Goal: Task Accomplishment & Management: Use online tool/utility

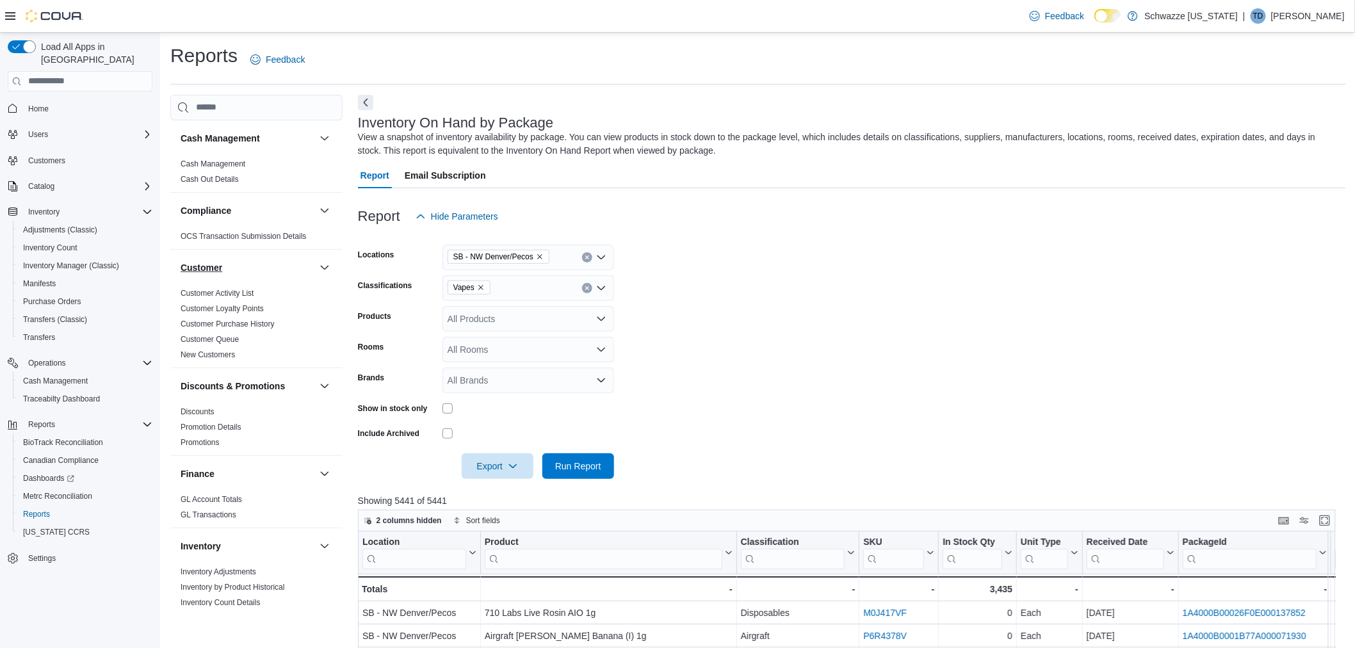
scroll to position [71, 0]
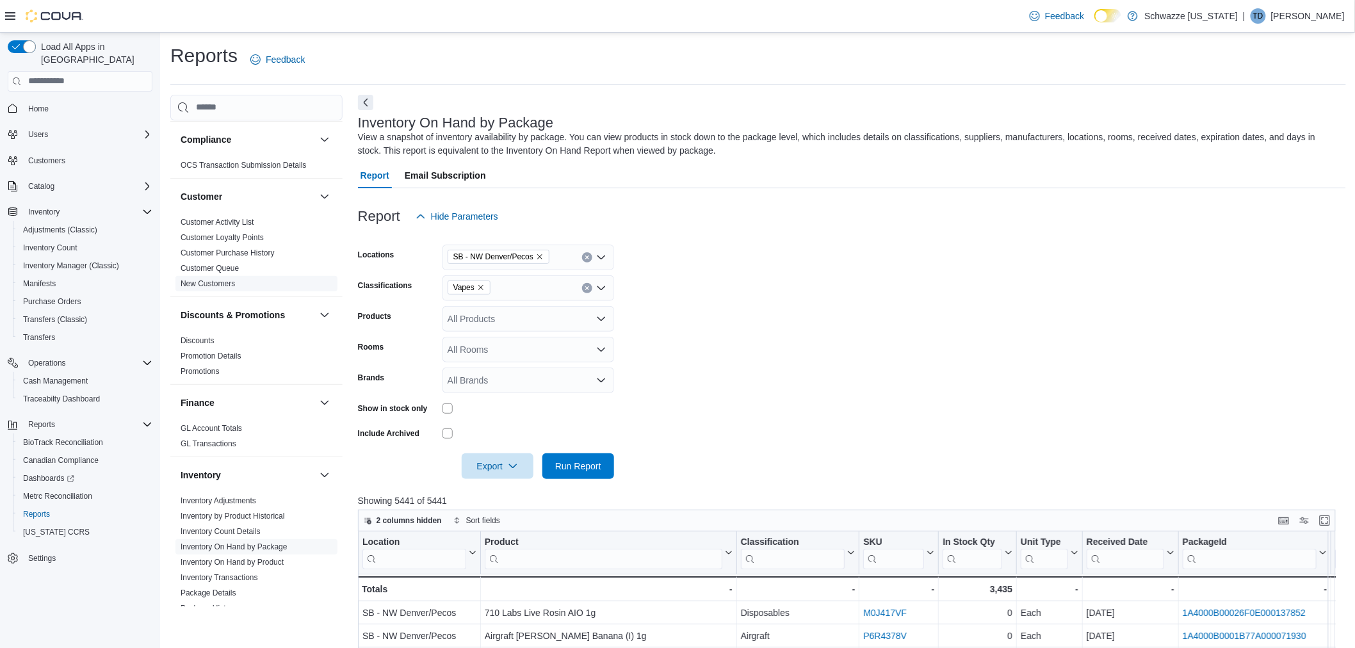
click at [214, 289] on span "New Customers" at bounding box center [256, 283] width 162 height 15
click at [221, 277] on span "New Customers" at bounding box center [256, 283] width 162 height 15
click at [223, 285] on link "New Customers" at bounding box center [208, 283] width 54 height 9
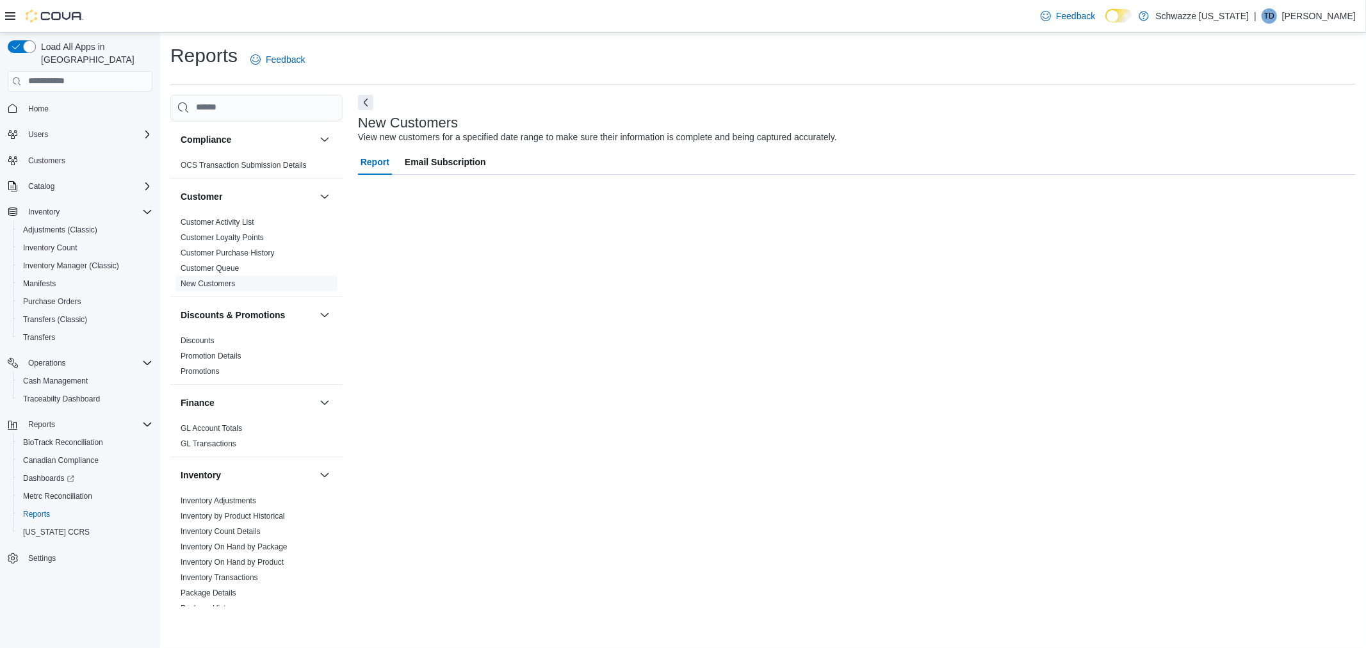
click at [223, 285] on link "New Customers" at bounding box center [208, 283] width 54 height 9
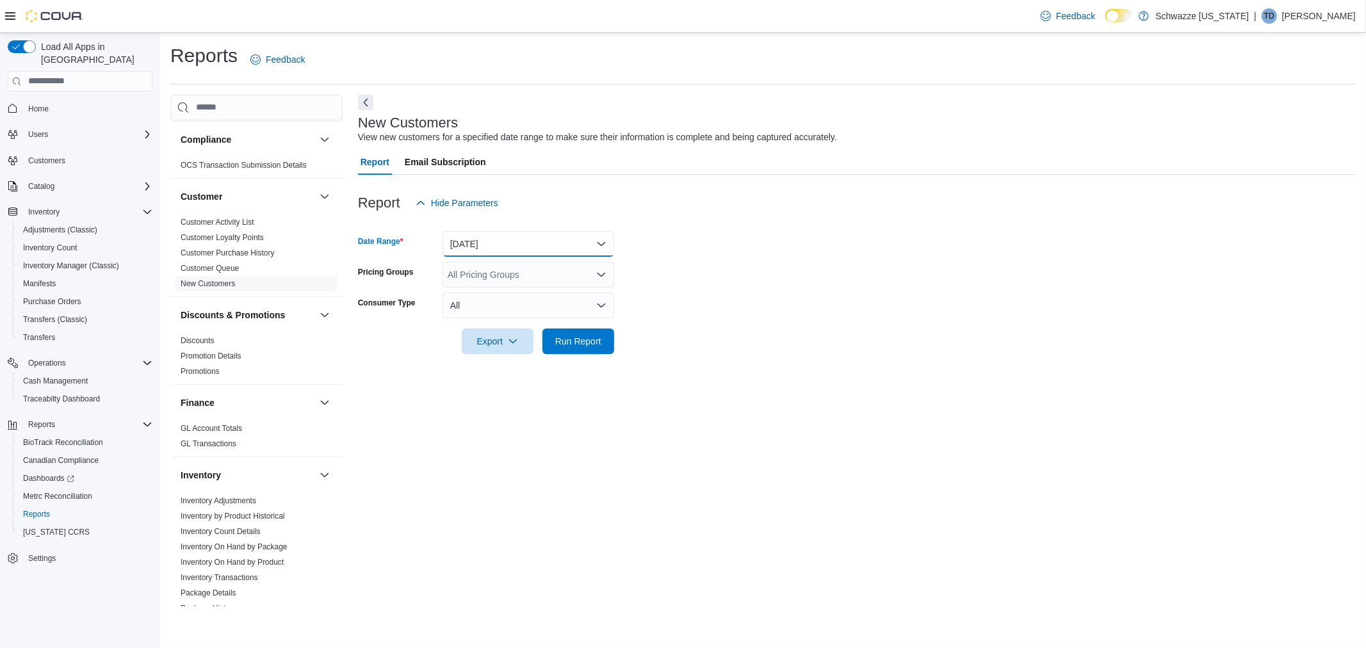
click at [483, 245] on button "[DATE]" at bounding box center [528, 244] width 172 height 26
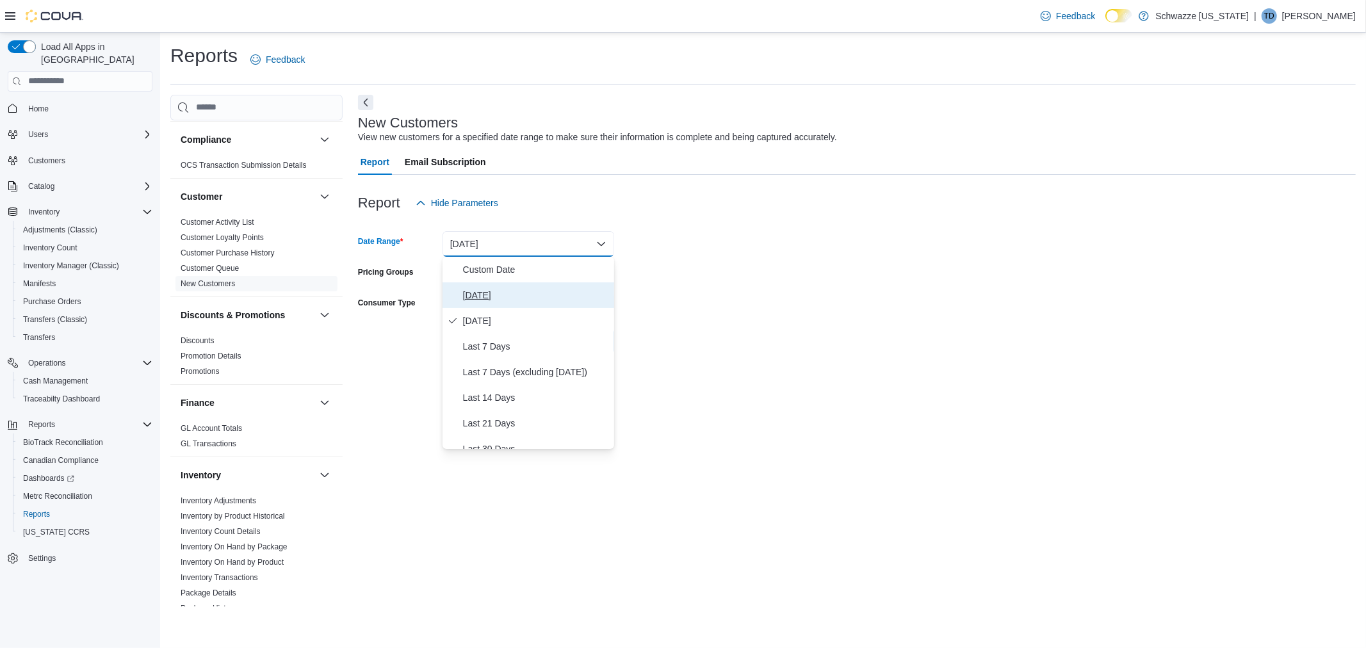
click at [489, 288] on span "[DATE]" at bounding box center [536, 295] width 146 height 15
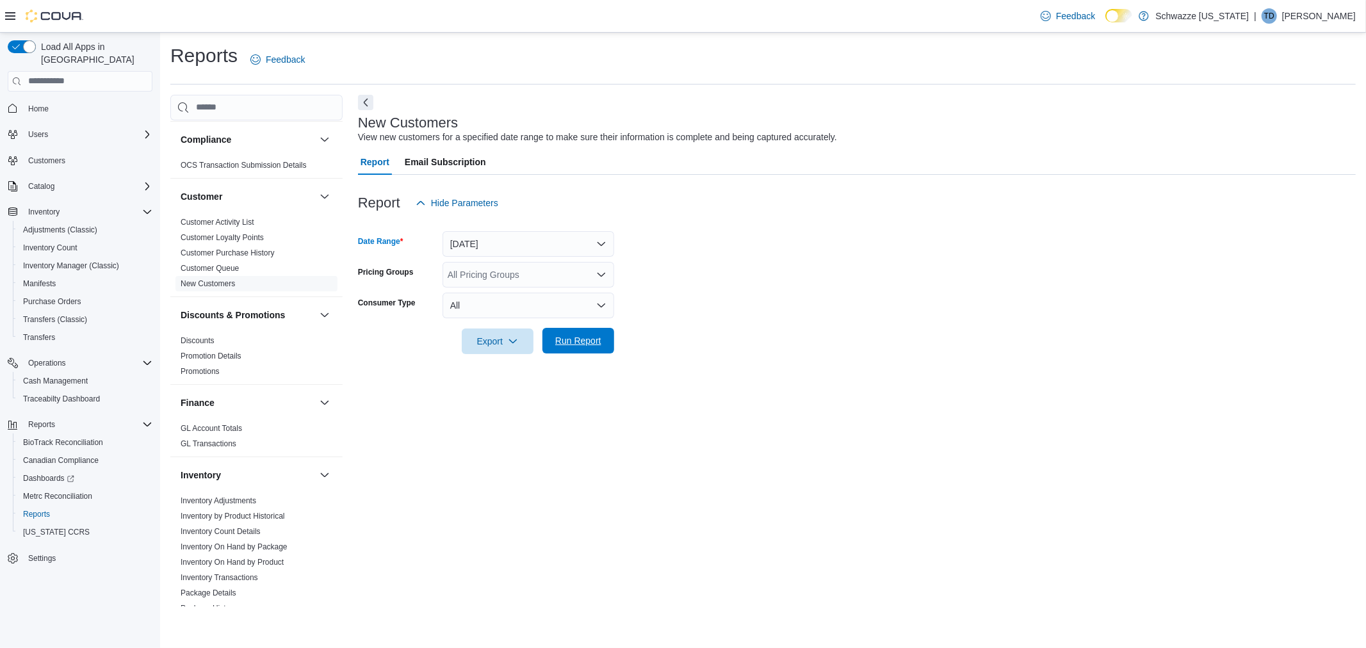
click at [587, 336] on span "Run Report" at bounding box center [578, 340] width 46 height 13
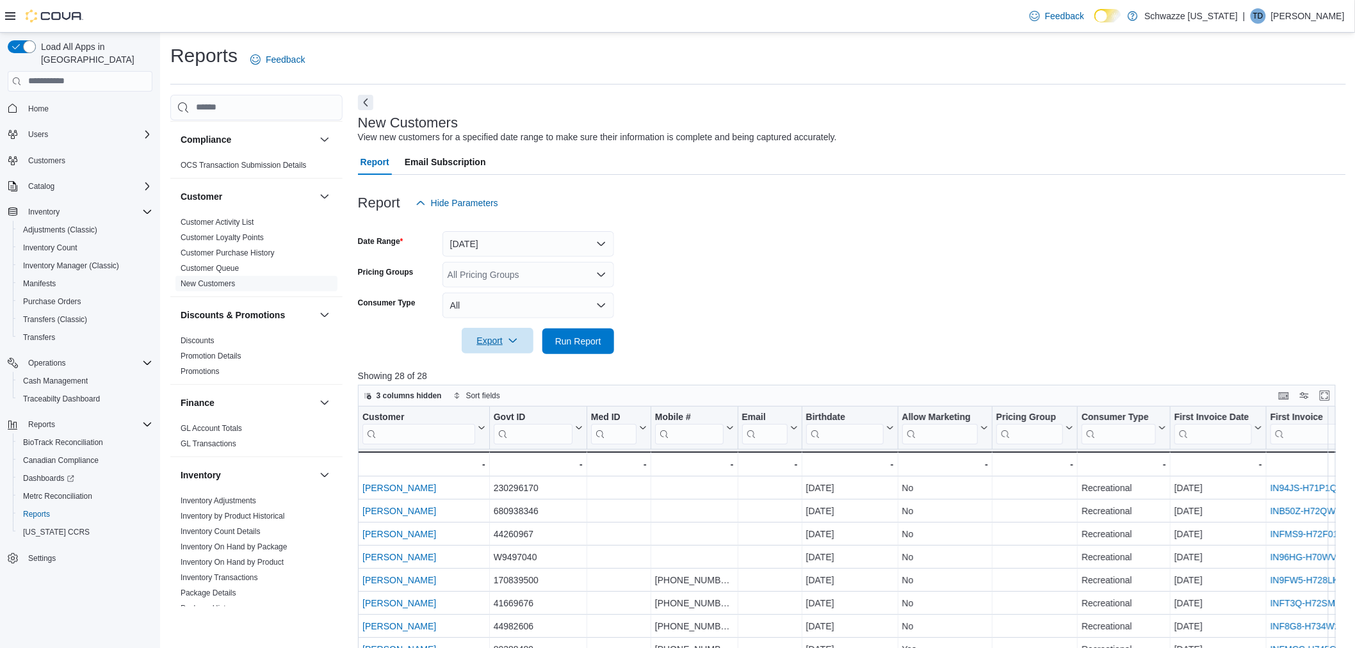
click at [494, 343] on span "Export" at bounding box center [497, 341] width 56 height 26
click at [497, 360] on button "Export to Excel" at bounding box center [499, 366] width 73 height 26
click at [722, 328] on form "Date Range [DATE] Pricing Groups All Pricing Groups Consumer Type All Export Ru…" at bounding box center [852, 285] width 988 height 138
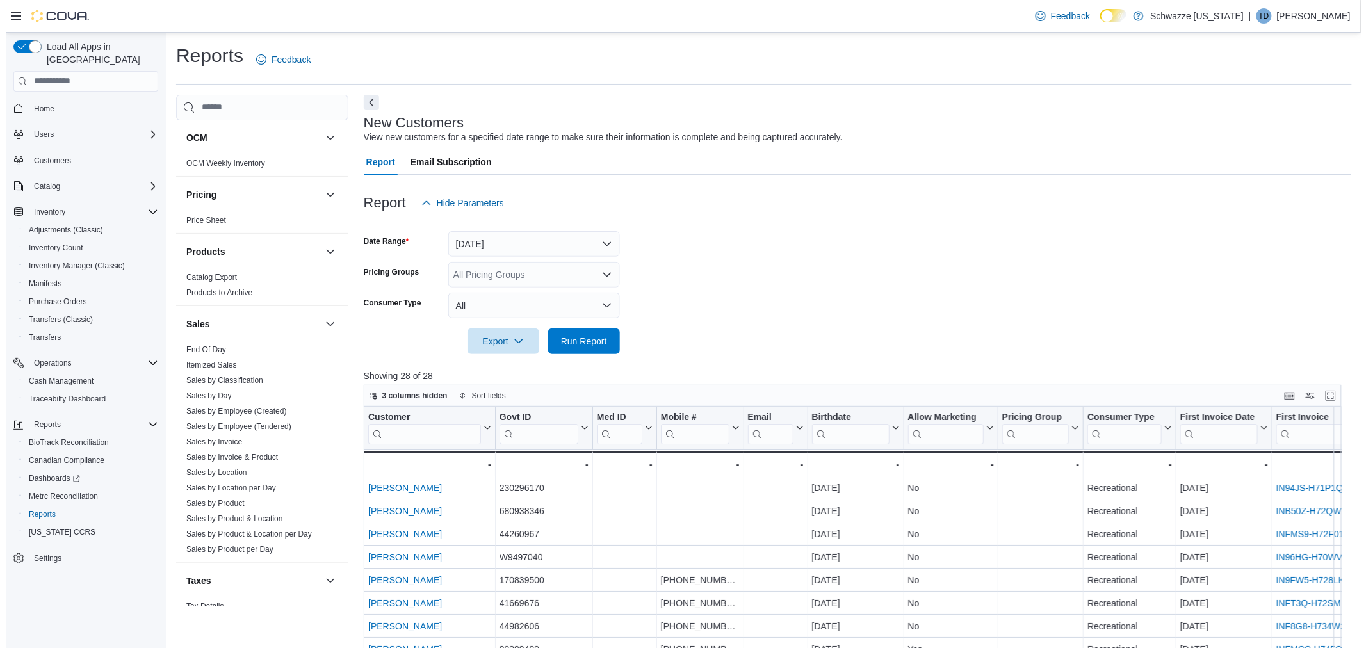
scroll to position [711, 0]
click at [223, 464] on link "Sales by Location" at bounding box center [211, 468] width 61 height 9
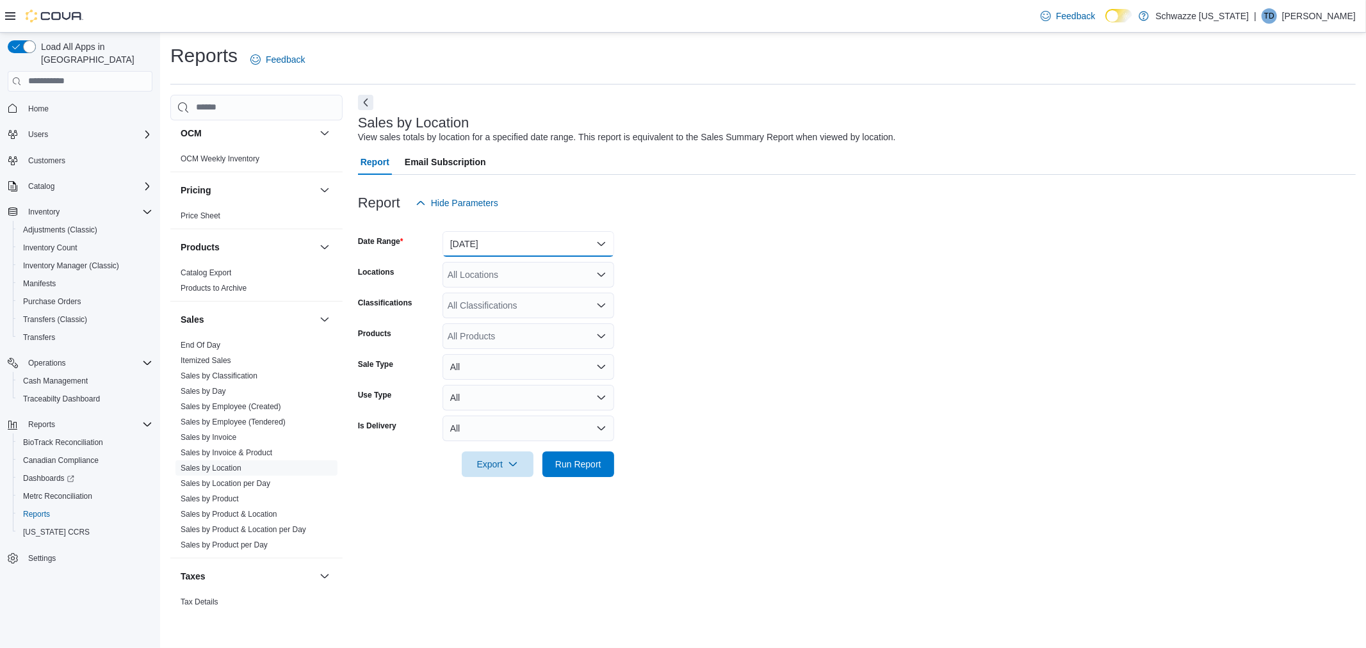
click at [514, 248] on button "[DATE]" at bounding box center [528, 244] width 172 height 26
click at [512, 264] on span "Custom Date" at bounding box center [536, 269] width 146 height 15
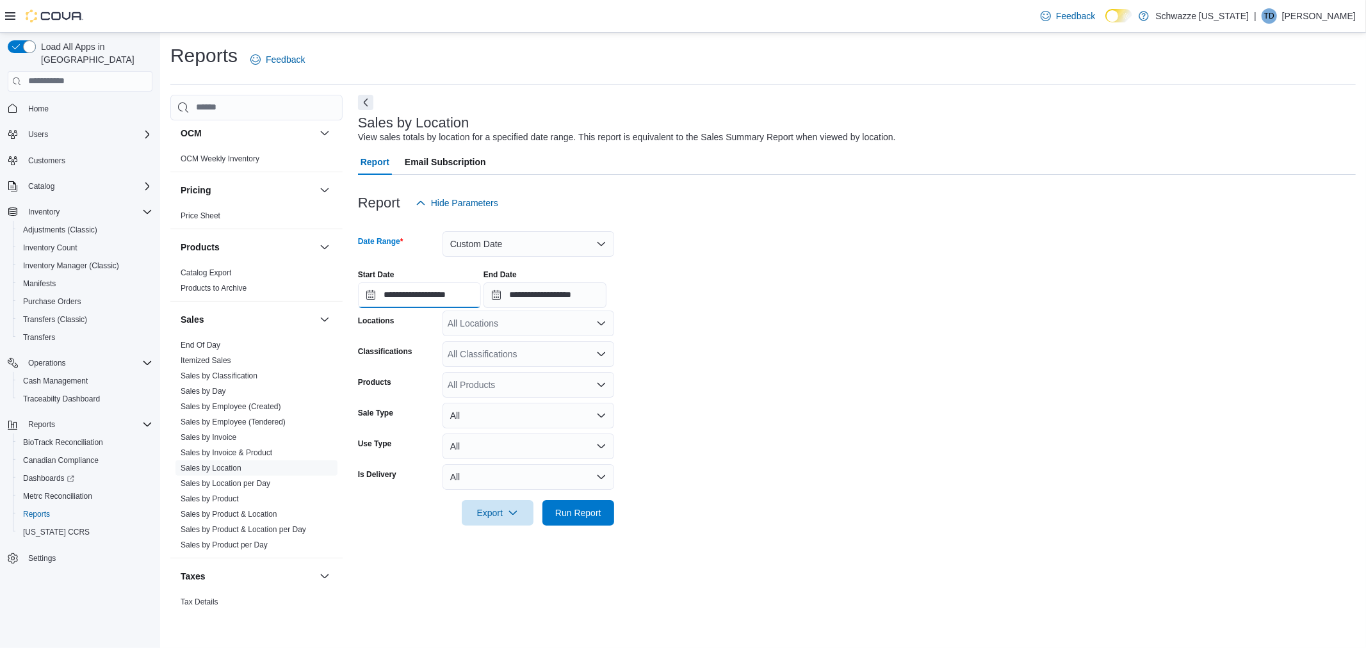
click at [375, 296] on input "**********" at bounding box center [419, 295] width 123 height 26
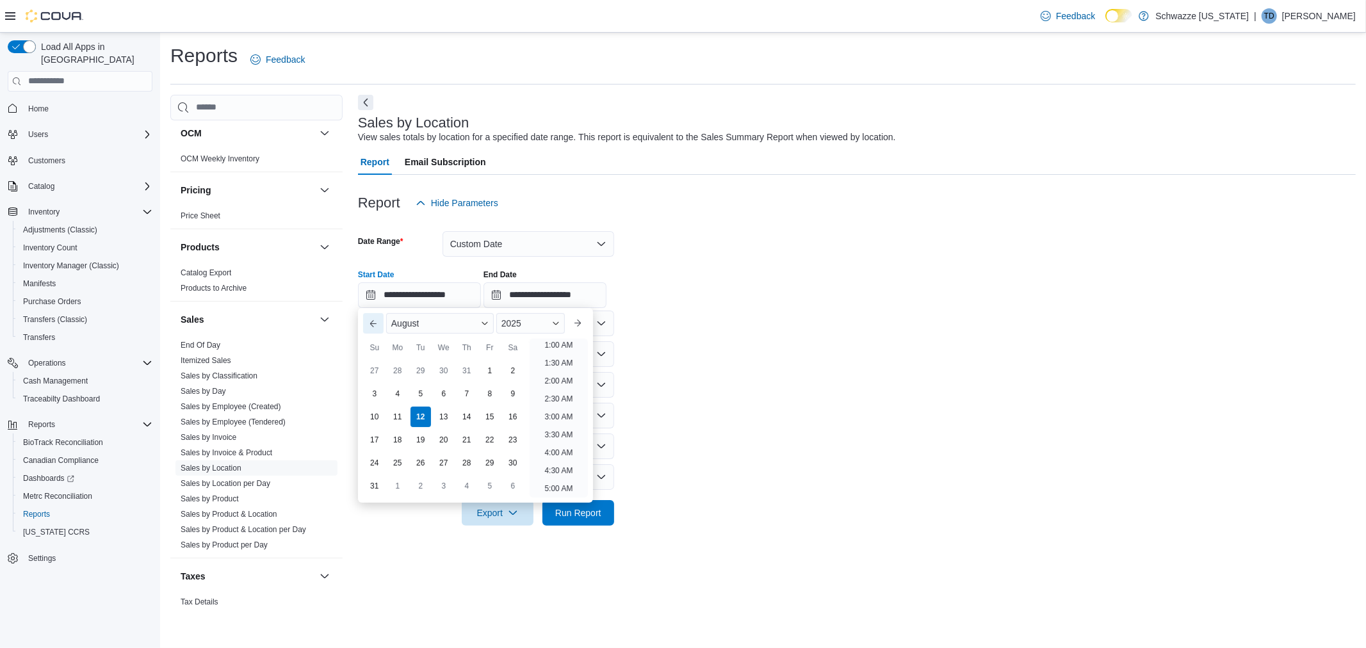
click at [376, 325] on button "Previous Month" at bounding box center [373, 323] width 20 height 20
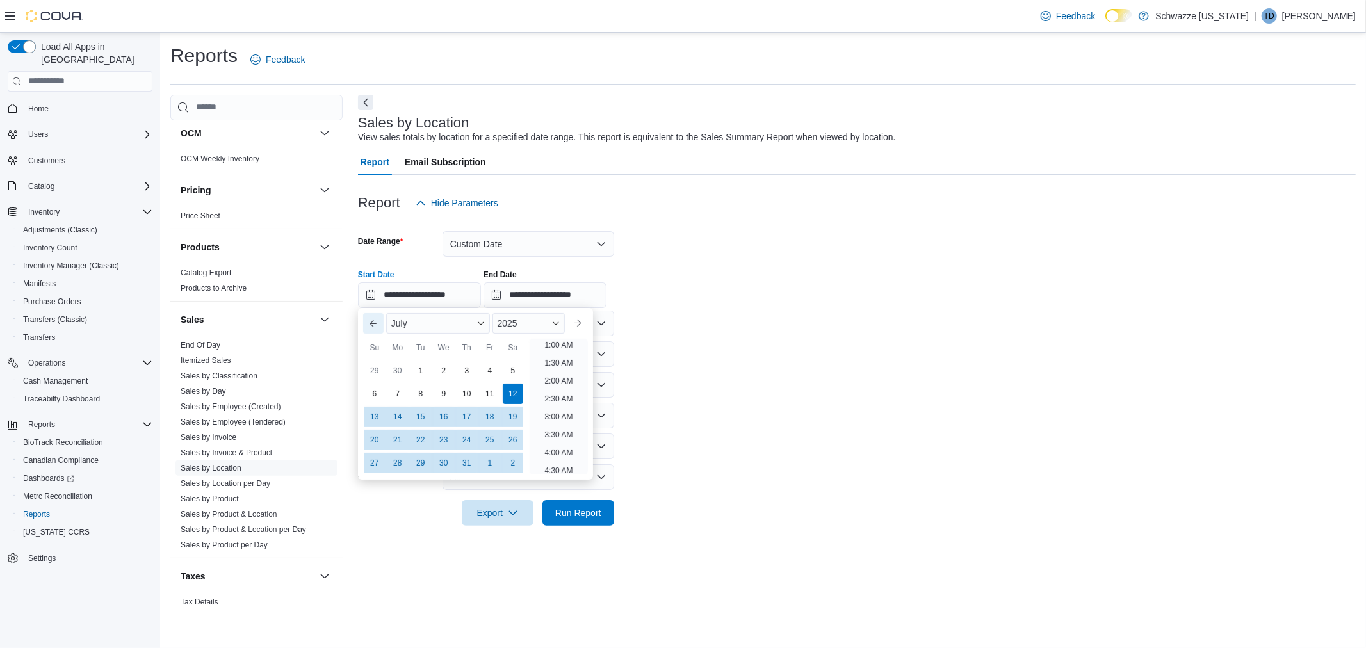
scroll to position [3, 0]
click at [376, 325] on button "Previous Month" at bounding box center [373, 323] width 20 height 20
click at [380, 369] on div "1" at bounding box center [374, 370] width 22 height 22
type input "**********"
click at [704, 321] on form "**********" at bounding box center [857, 371] width 998 height 310
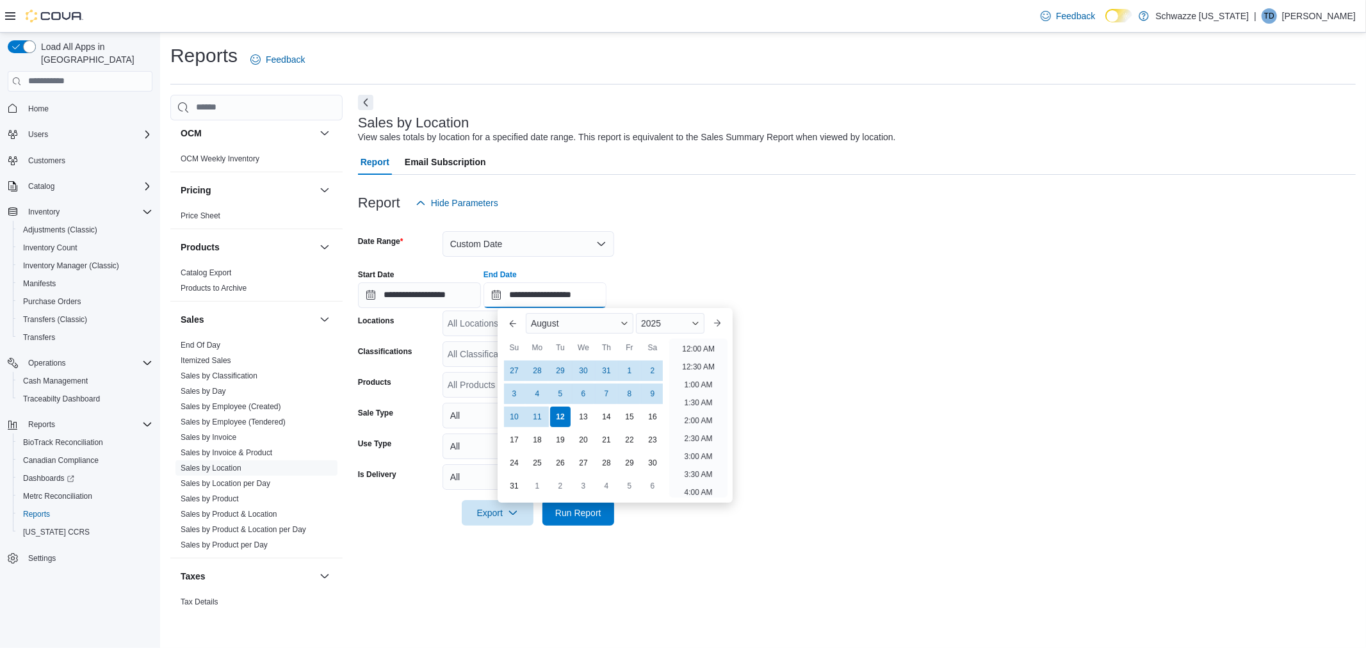
click at [510, 296] on input "**********" at bounding box center [544, 295] width 123 height 26
click at [608, 324] on div "August" at bounding box center [580, 323] width 108 height 20
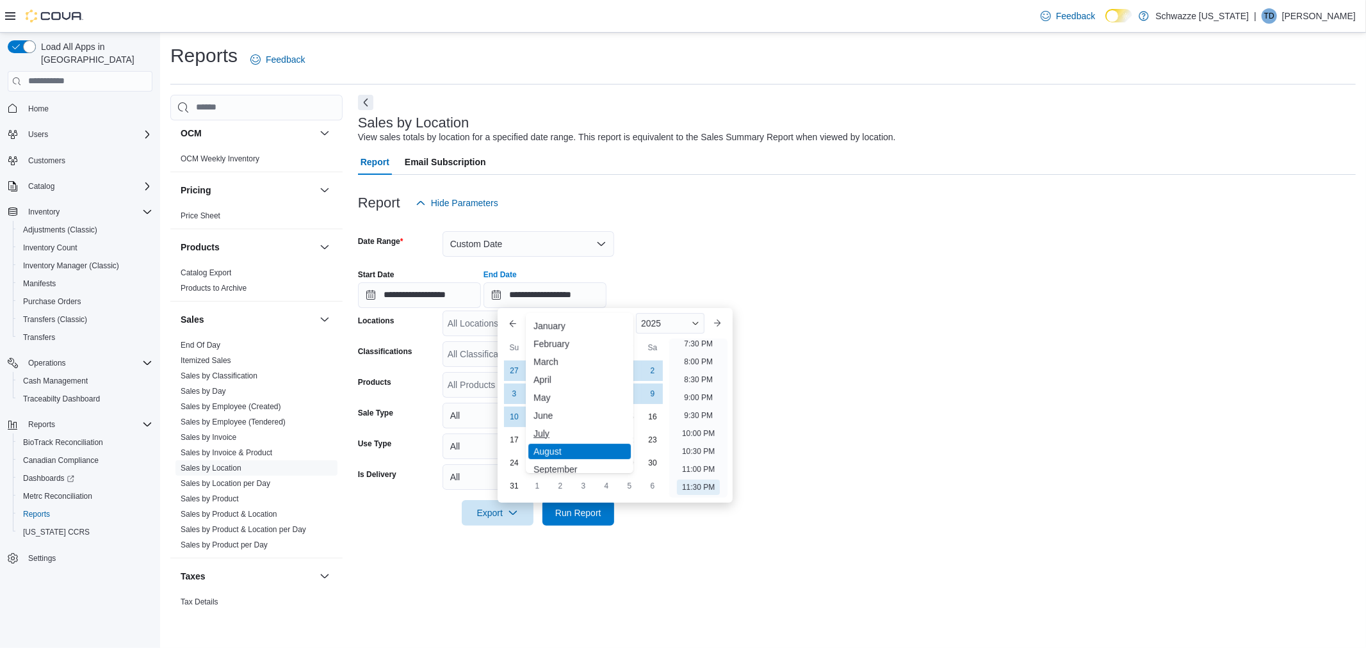
click at [568, 426] on div "July" at bounding box center [579, 433] width 102 height 15
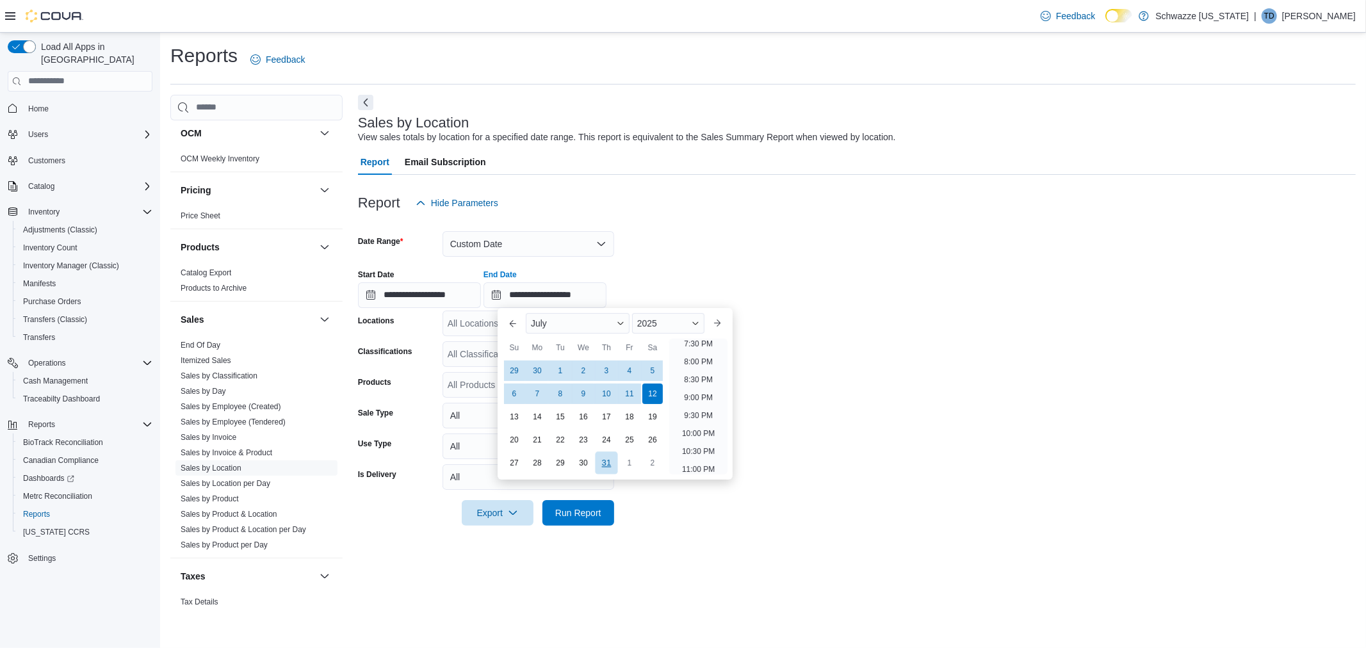
click at [605, 461] on div "31" at bounding box center [606, 462] width 22 height 22
type input "**********"
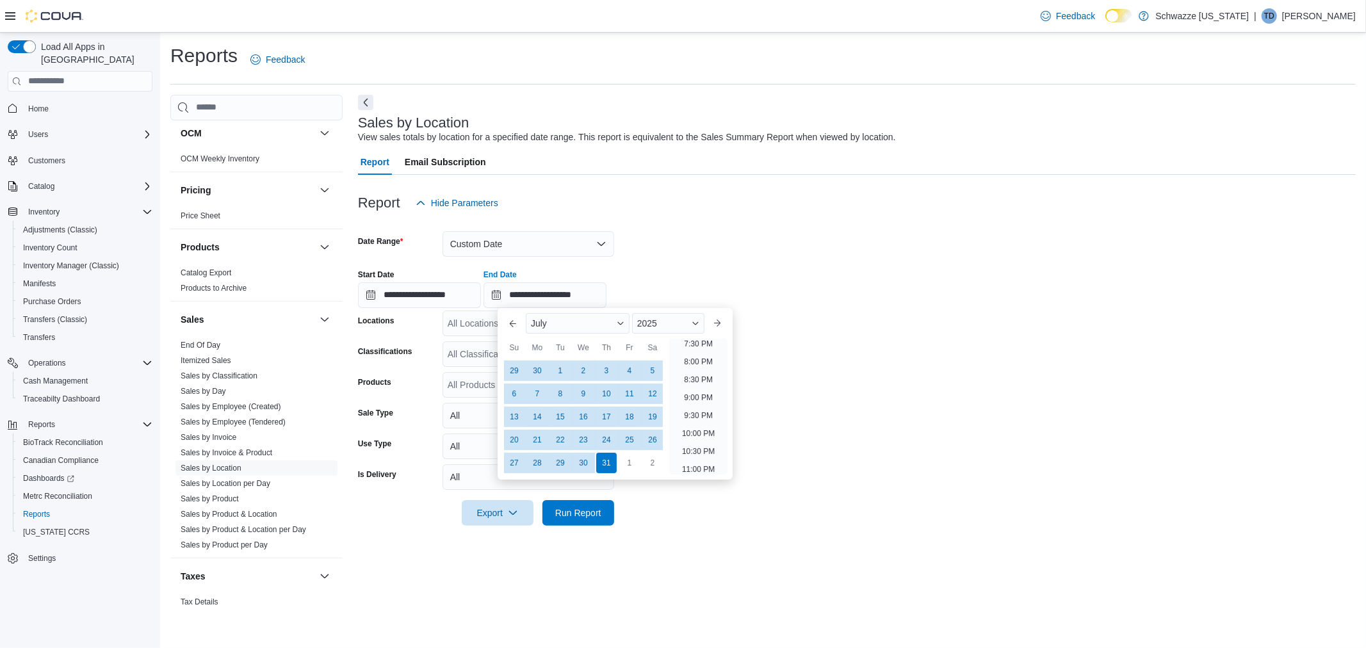
click at [817, 474] on form "**********" at bounding box center [857, 371] width 998 height 310
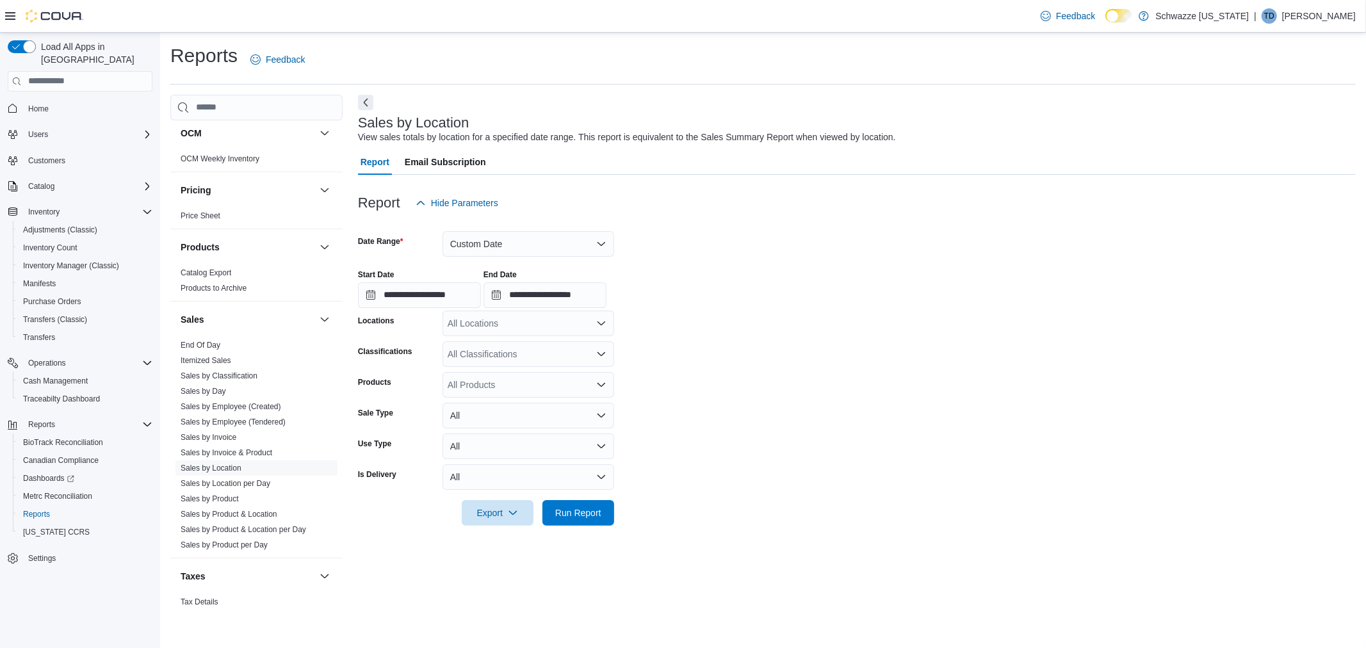
click at [556, 324] on div "All Locations" at bounding box center [528, 324] width 172 height 26
type input "***"
click at [535, 346] on span "SB - NW Denver/Pecos" at bounding box center [522, 344] width 93 height 13
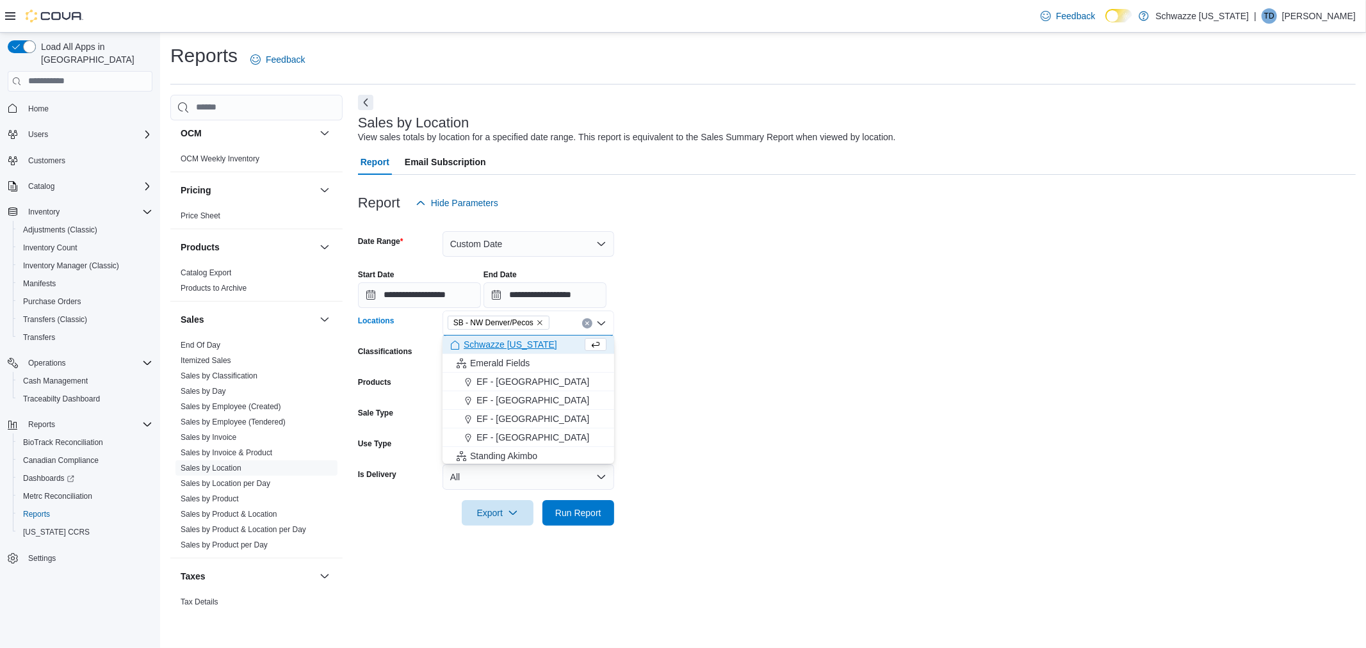
drag, startPoint x: 839, startPoint y: 373, endPoint x: 815, endPoint y: 373, distance: 24.3
click at [838, 373] on form "**********" at bounding box center [857, 371] width 998 height 310
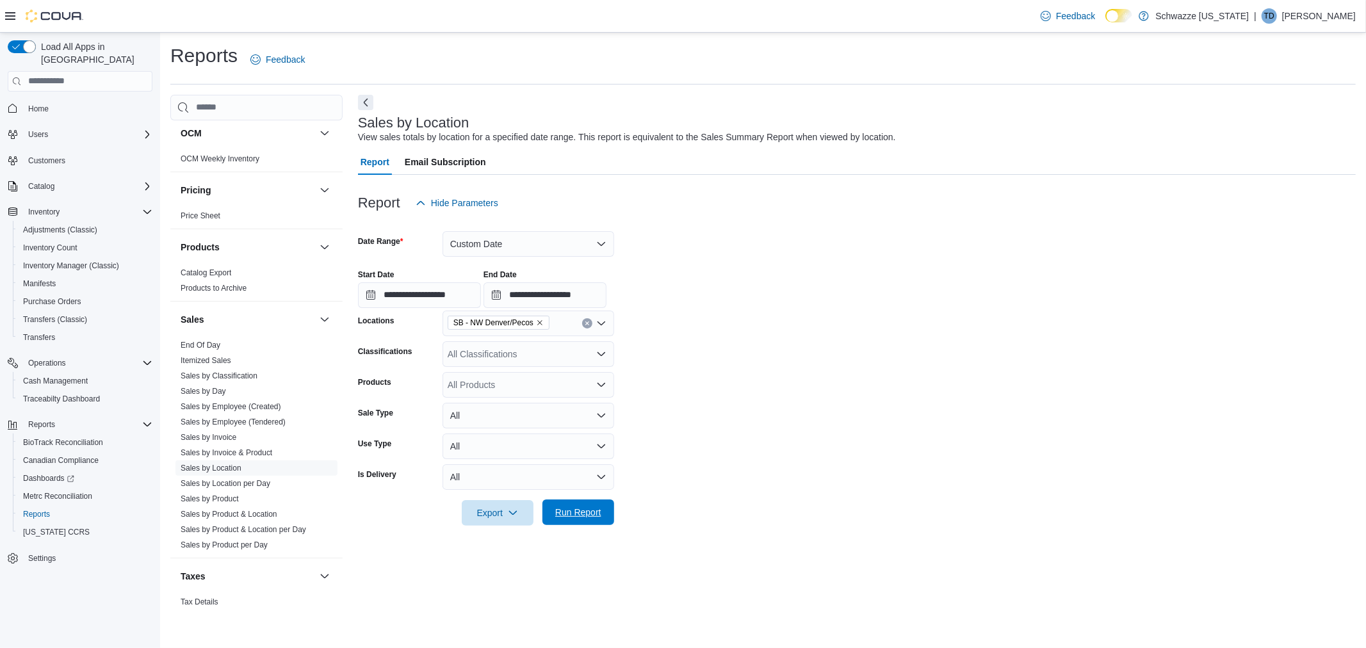
click at [594, 501] on span "Run Report" at bounding box center [578, 512] width 56 height 26
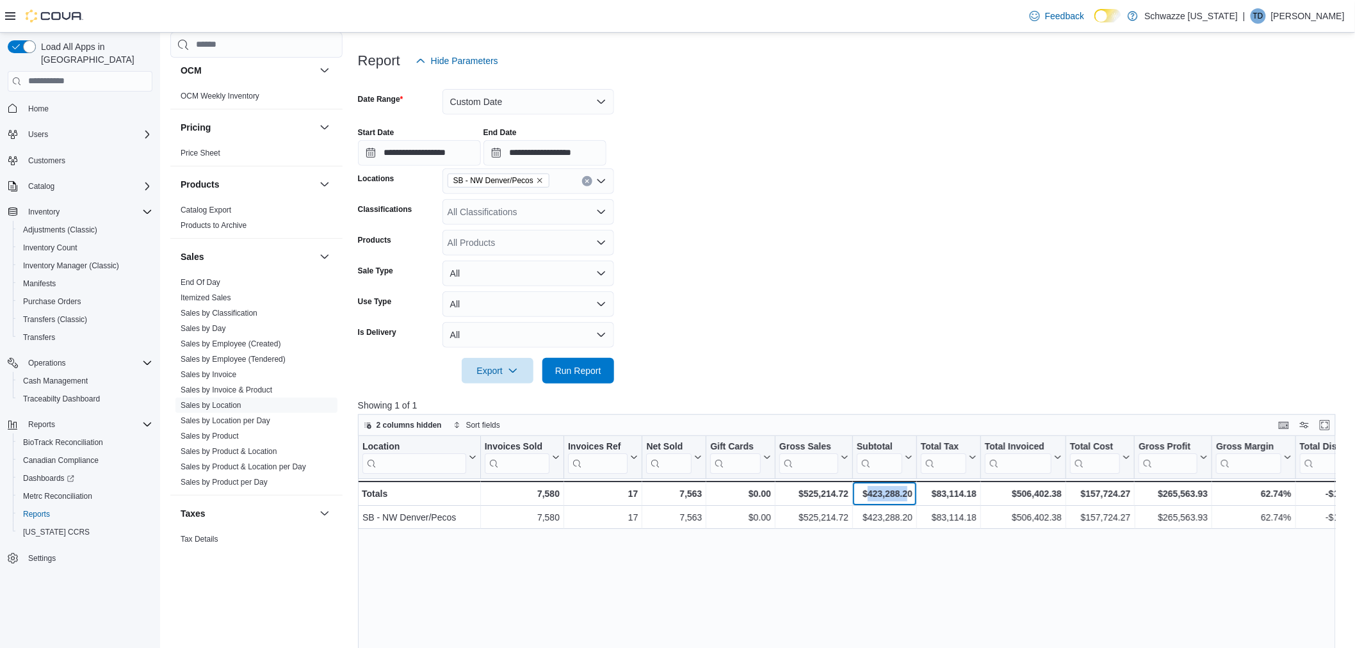
drag, startPoint x: 868, startPoint y: 490, endPoint x: 907, endPoint y: 497, distance: 39.6
click at [907, 497] on div "$423,288.20" at bounding box center [885, 493] width 56 height 15
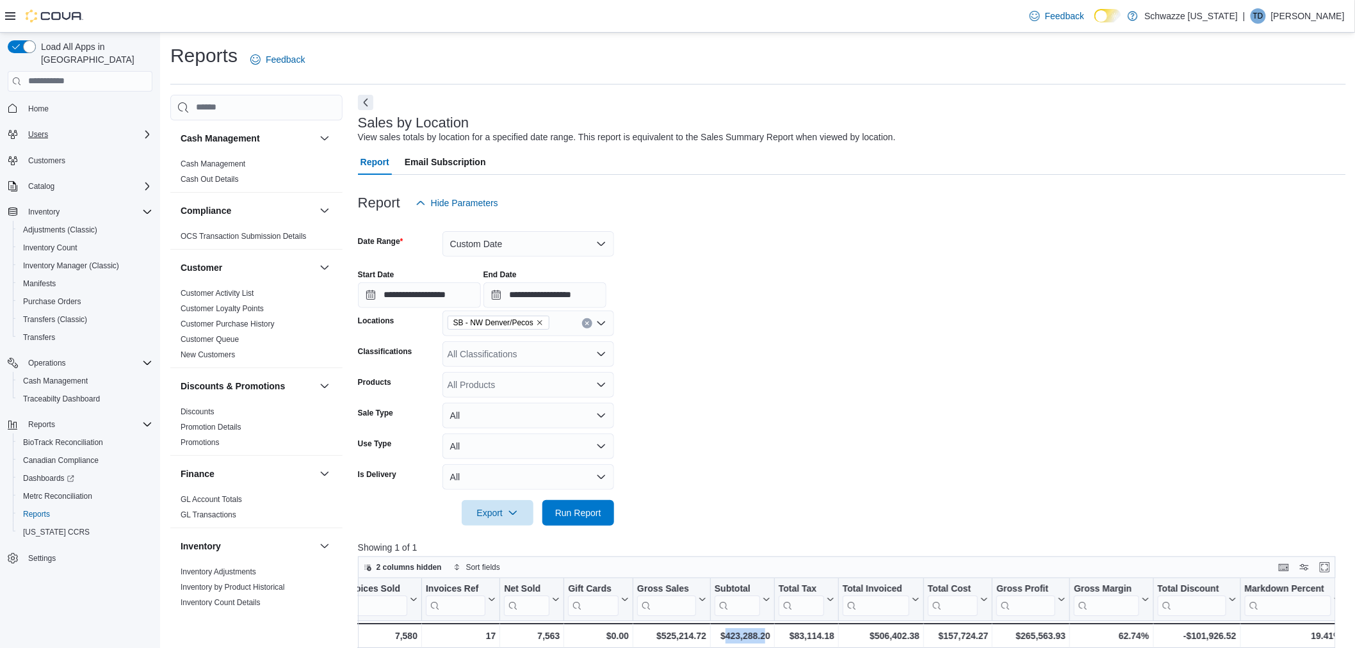
click at [53, 127] on div "Users" at bounding box center [87, 134] width 129 height 15
click at [33, 147] on span "Users" at bounding box center [33, 152] width 20 height 10
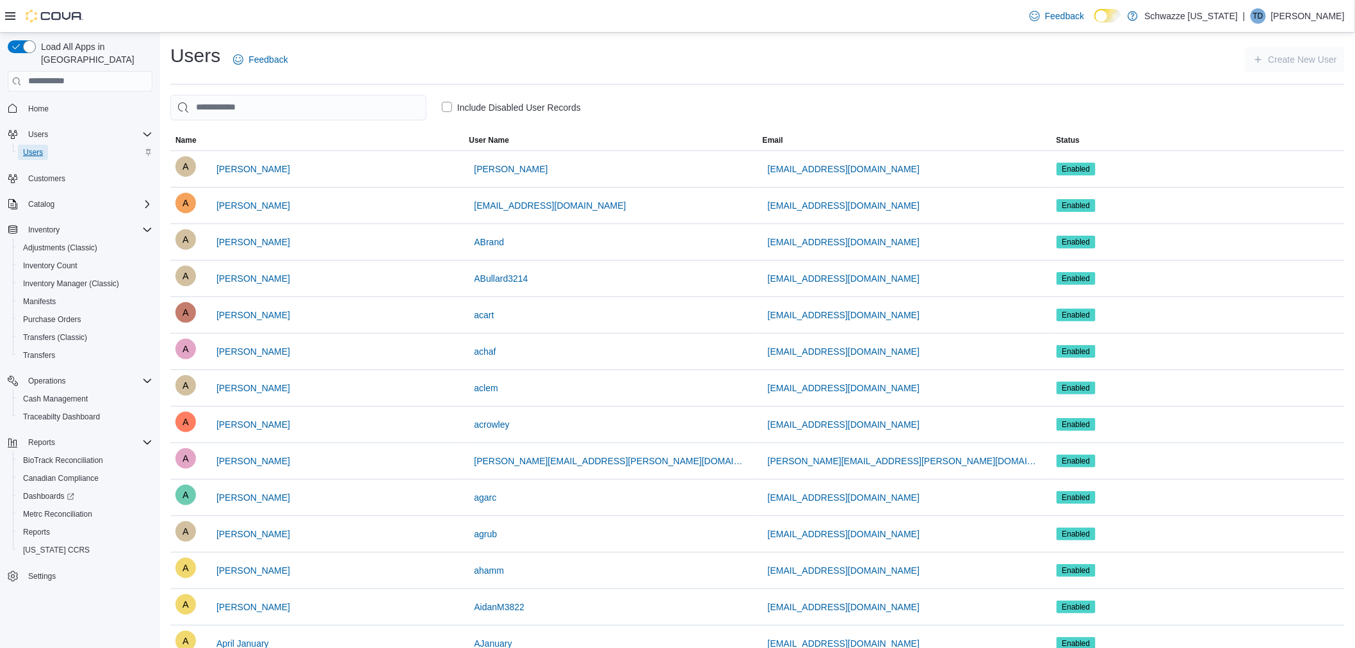
click at [35, 147] on span "Users" at bounding box center [33, 152] width 20 height 10
click at [40, 129] on span "Users" at bounding box center [38, 134] width 20 height 10
click at [69, 204] on div "Inventory" at bounding box center [87, 211] width 129 height 15
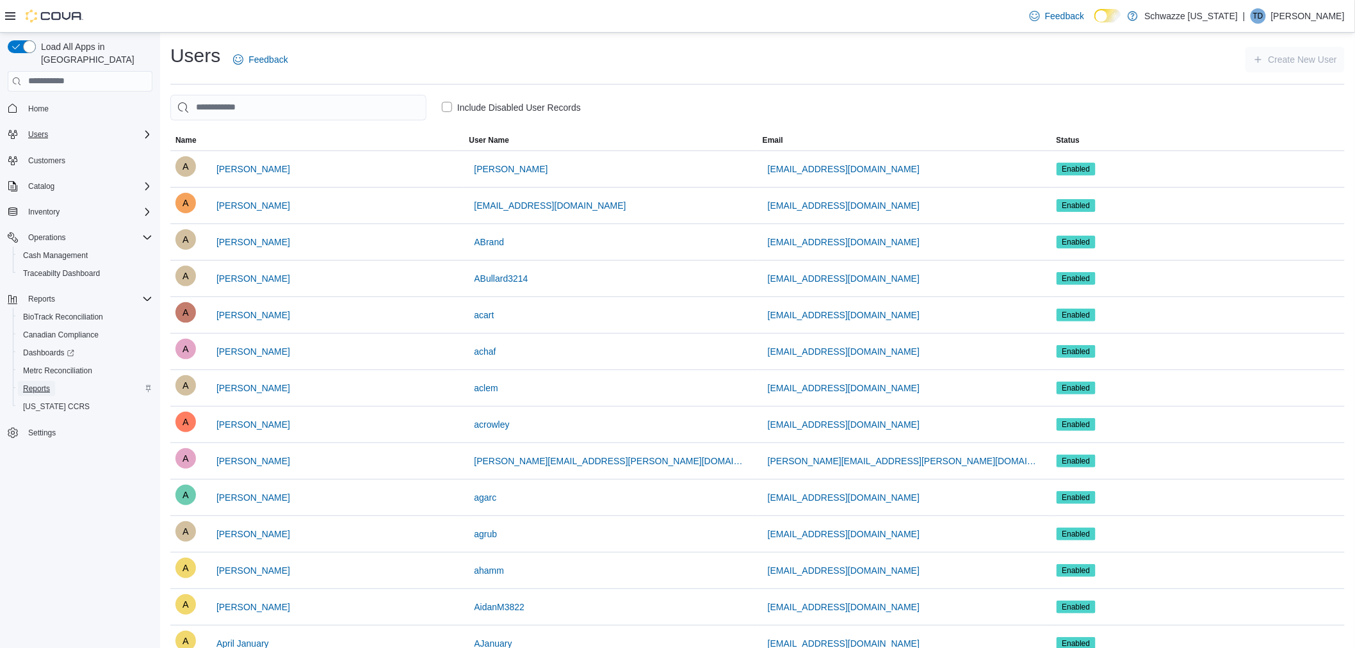
click at [45, 384] on span "Reports" at bounding box center [36, 389] width 27 height 10
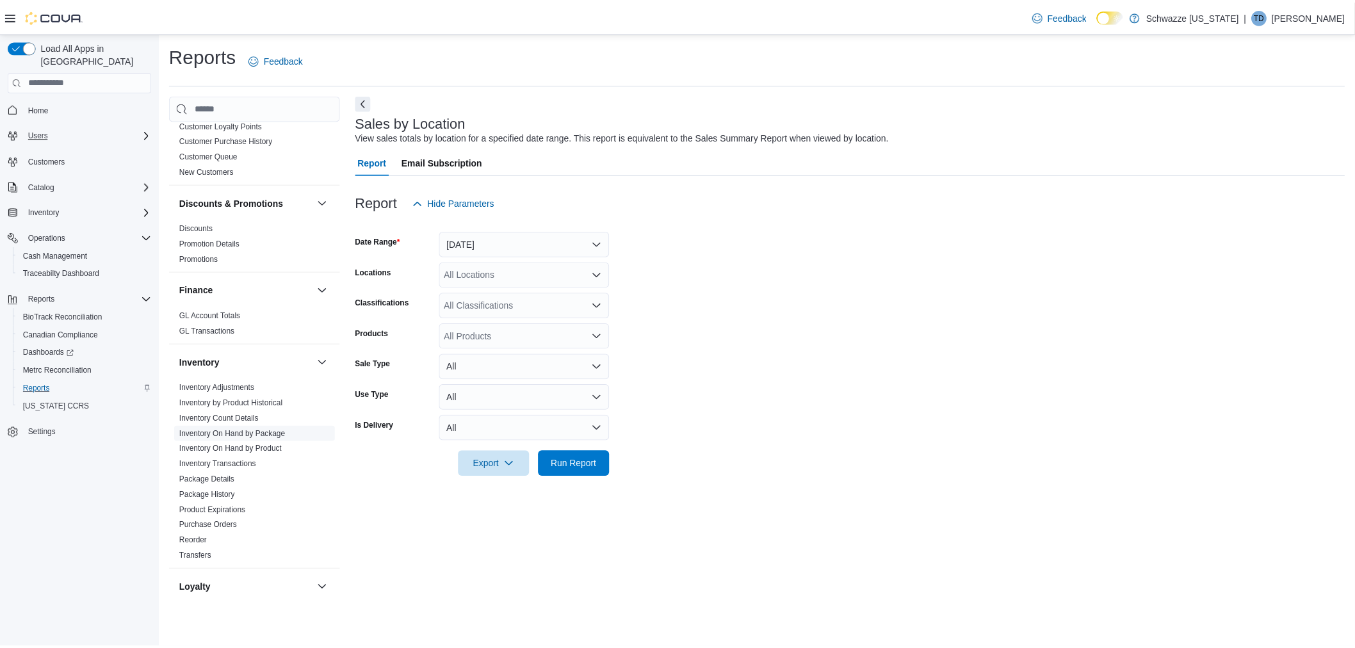
scroll to position [213, 0]
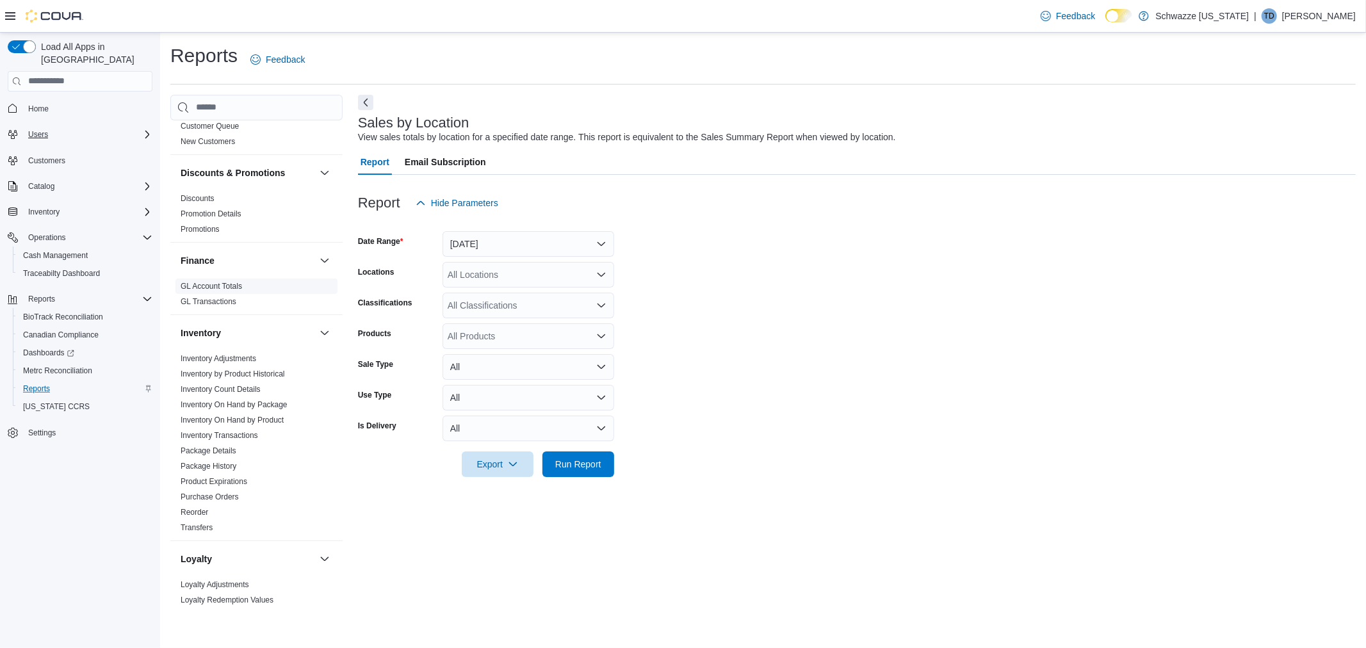
click at [220, 286] on link "GL Account Totals" at bounding box center [211, 286] width 61 height 9
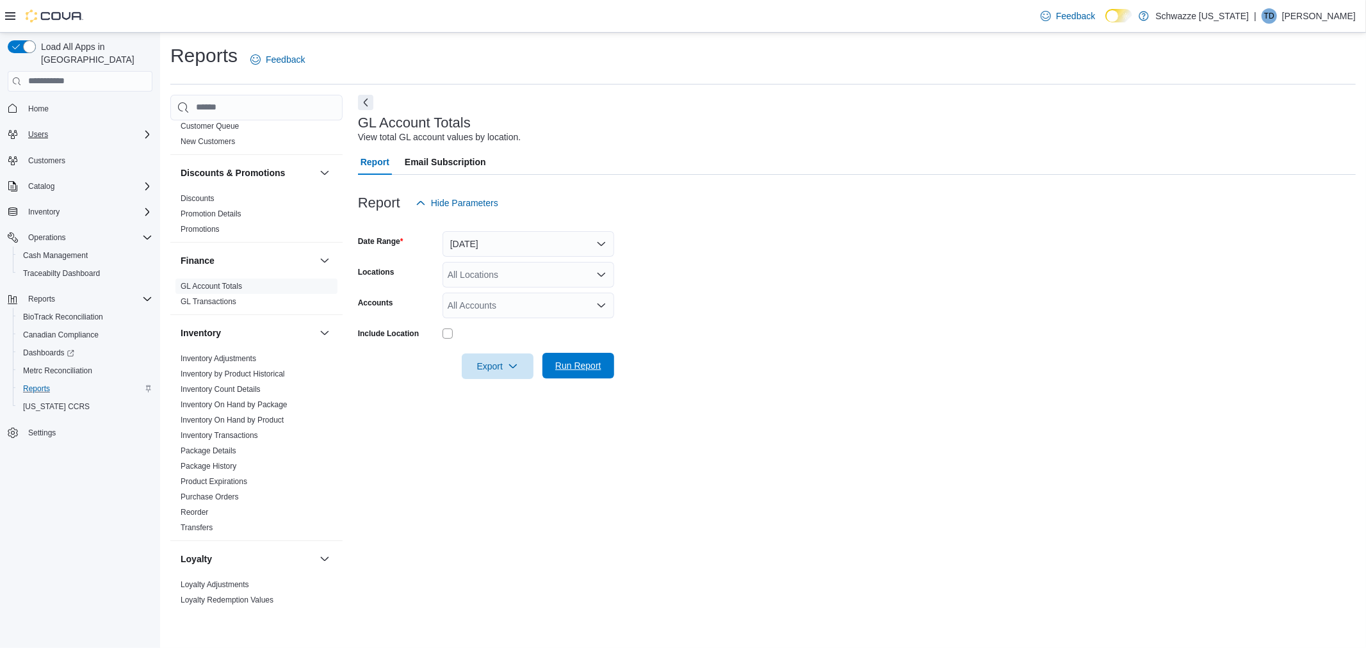
drag, startPoint x: 587, startPoint y: 367, endPoint x: 577, endPoint y: 369, distance: 10.4
click at [587, 366] on span "Run Report" at bounding box center [578, 365] width 46 height 13
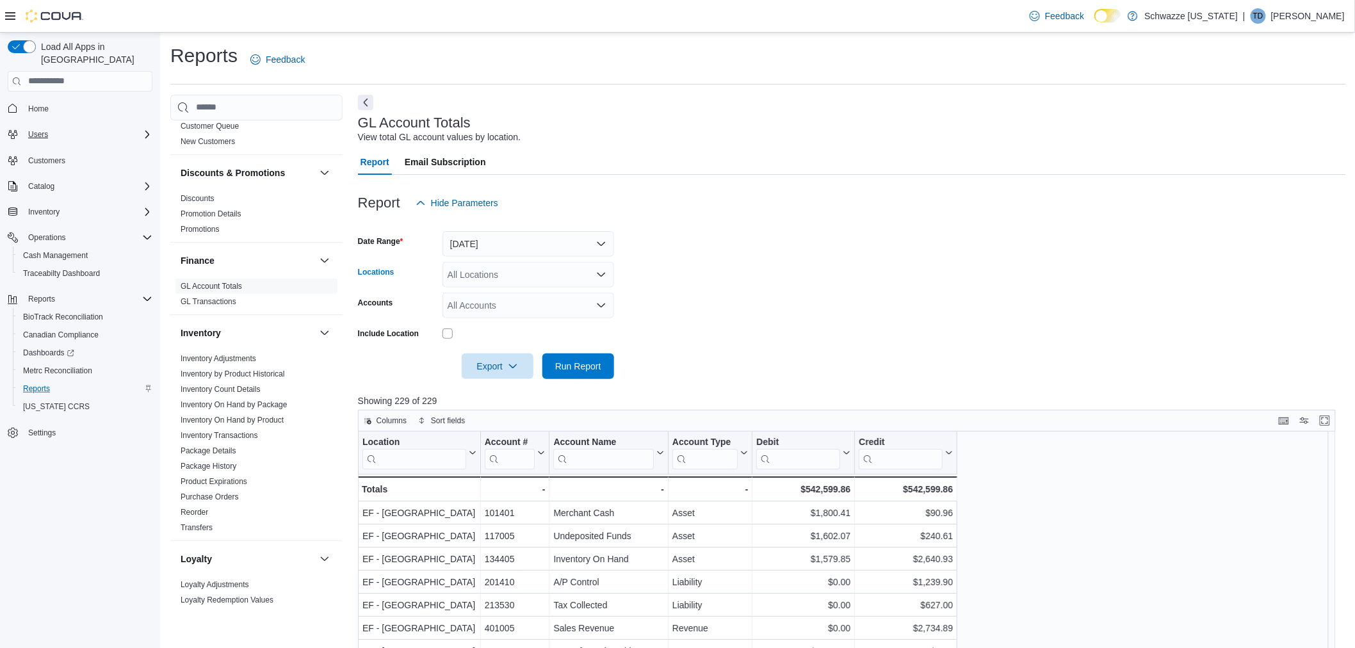
click at [471, 279] on div "All Locations" at bounding box center [528, 275] width 172 height 26
type input "***"
click at [508, 295] on span "SB - NW Denver/Pecos" at bounding box center [522, 295] width 93 height 13
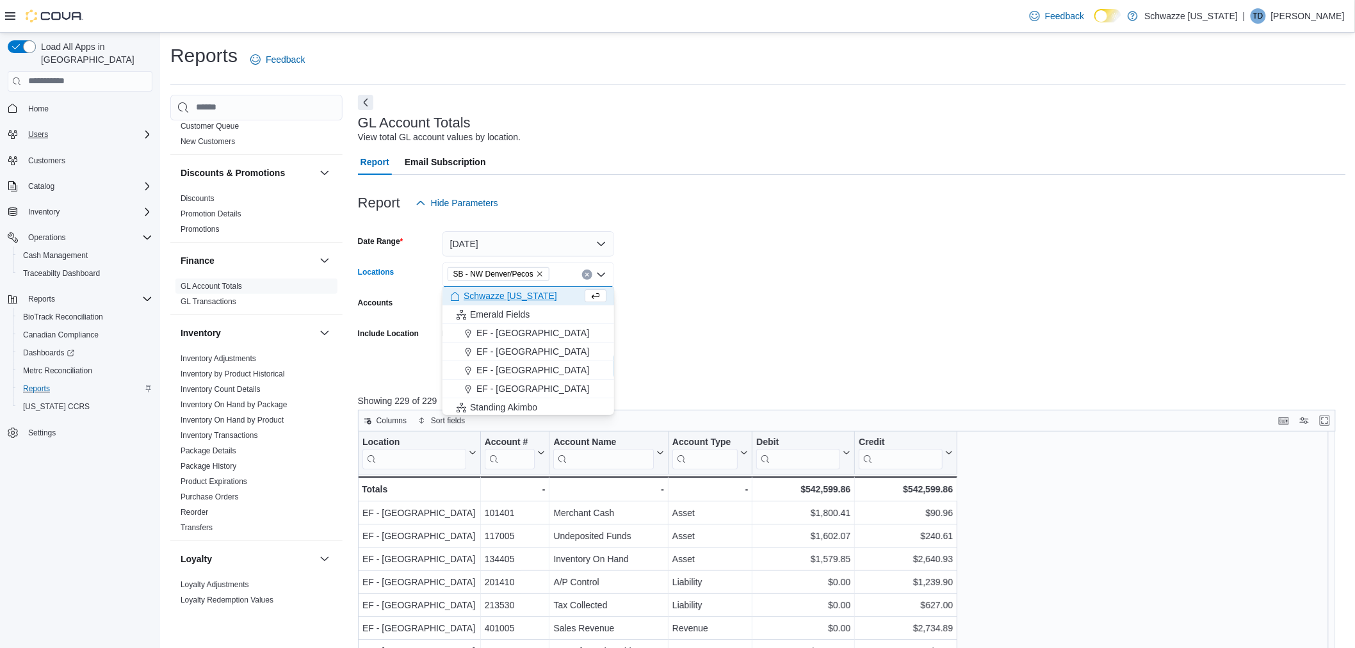
click at [715, 298] on form "Date Range [DATE] Locations [GEOGRAPHIC_DATA] - [GEOGRAPHIC_DATA] [GEOGRAPHIC_D…" at bounding box center [852, 297] width 988 height 163
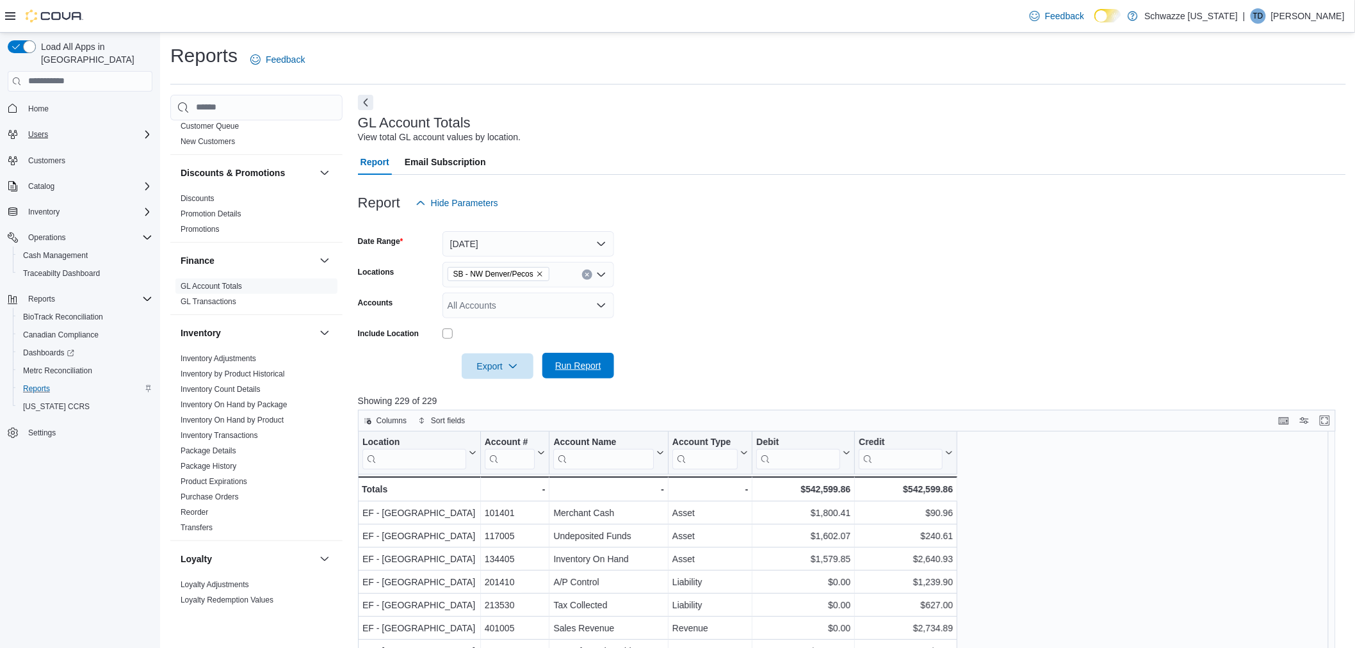
click at [551, 366] on span "Run Report" at bounding box center [578, 366] width 56 height 26
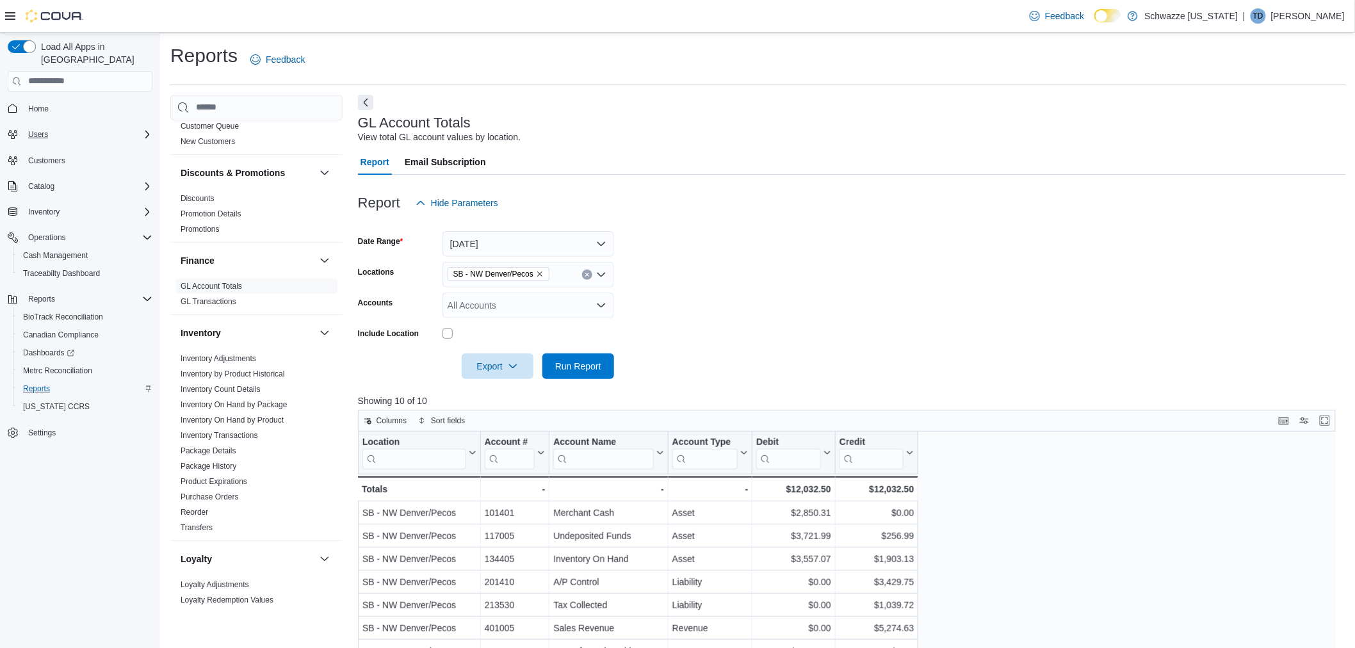
click at [585, 305] on div "All Accounts" at bounding box center [528, 306] width 172 height 26
drag, startPoint x: 722, startPoint y: 316, endPoint x: 498, endPoint y: 330, distance: 223.9
click at [721, 316] on form "Date Range [DATE] Locations SB - [GEOGRAPHIC_DATA] [GEOGRAPHIC_DATA]/Pecos Acco…" at bounding box center [852, 297] width 988 height 163
click at [210, 303] on link "GL Transactions" at bounding box center [209, 301] width 56 height 9
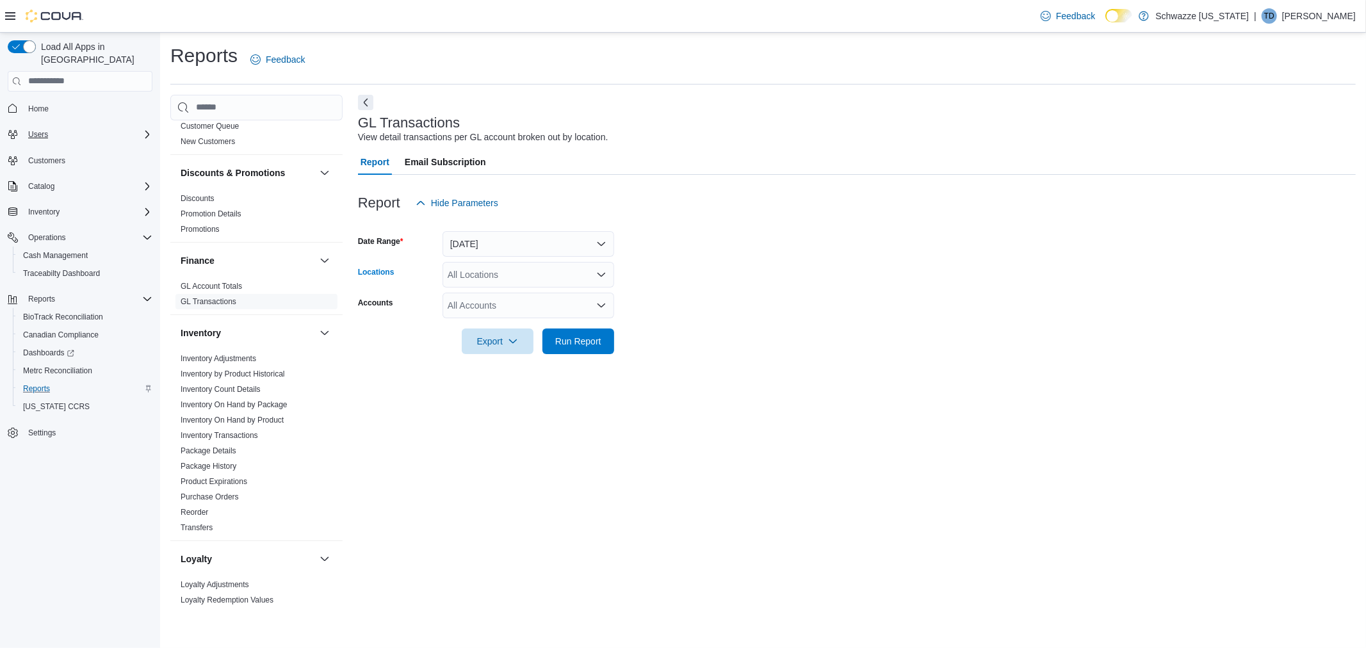
click at [496, 280] on div "All Locations" at bounding box center [528, 275] width 172 height 26
type input "***"
click at [542, 295] on span "SB - NW Denver/Pecos" at bounding box center [522, 295] width 93 height 13
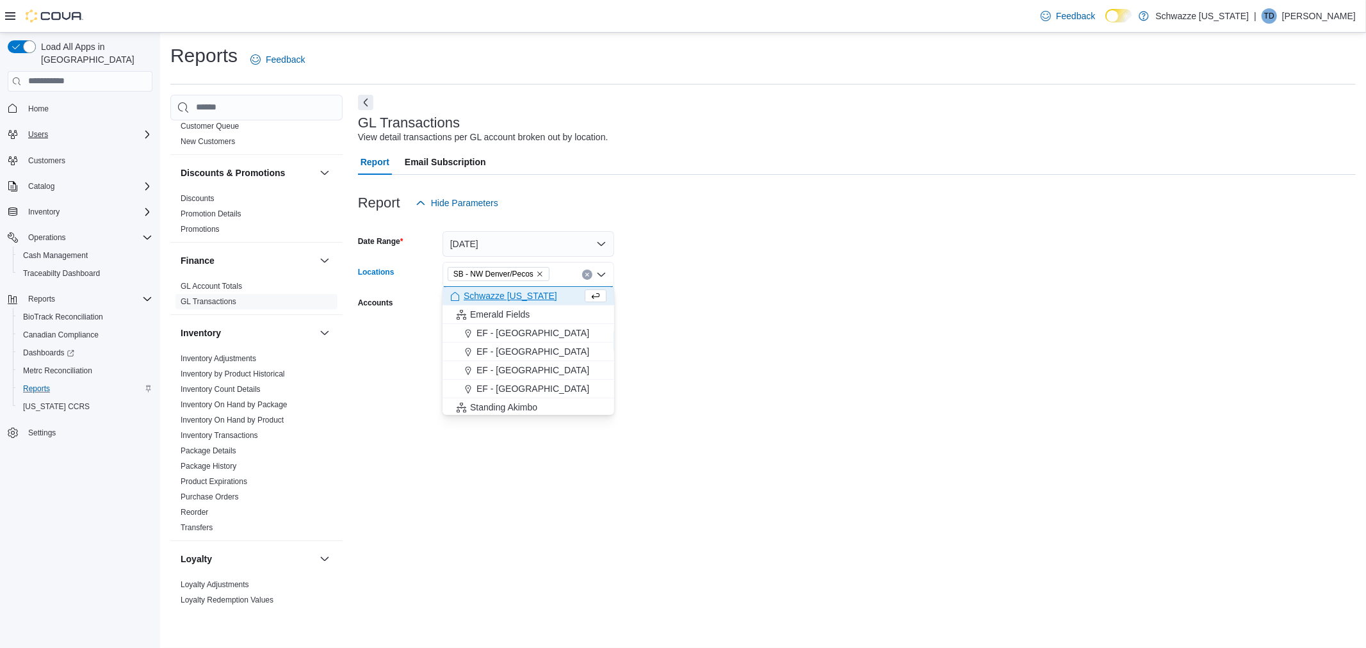
click at [690, 329] on form "Date Range [DATE] Locations [GEOGRAPHIC_DATA] - [GEOGRAPHIC_DATA] [GEOGRAPHIC_D…" at bounding box center [857, 285] width 998 height 138
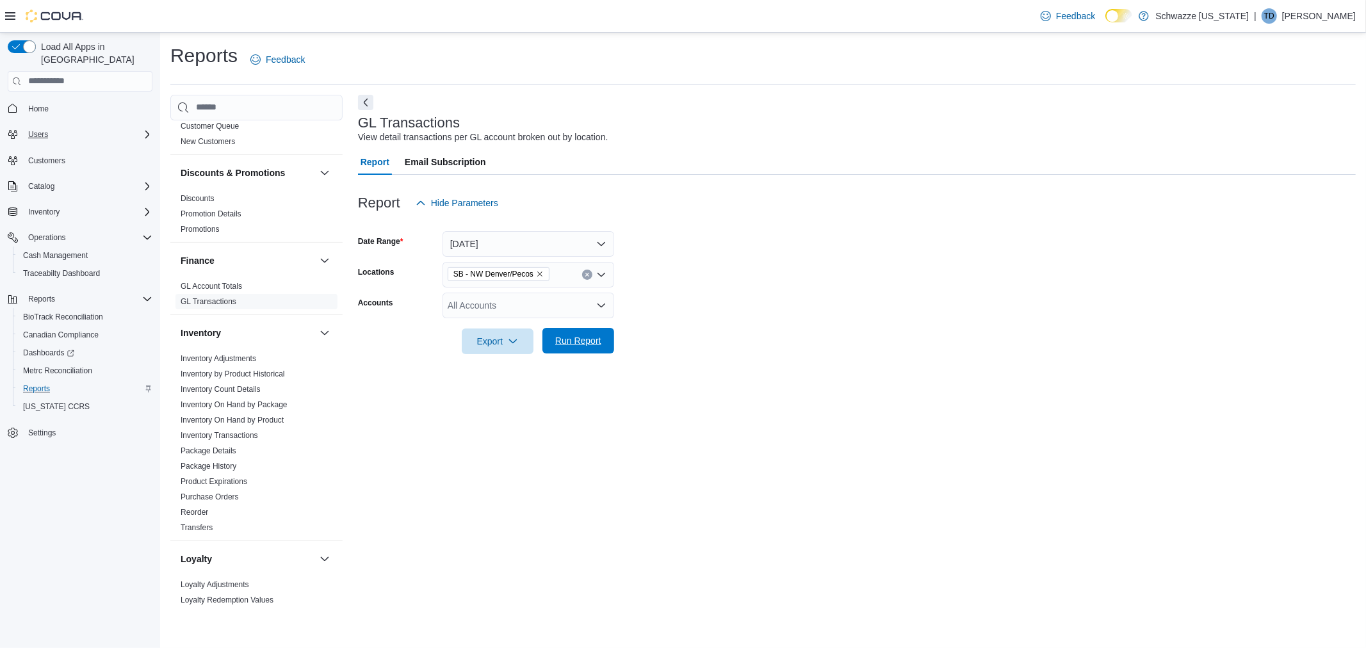
click at [593, 346] on span "Run Report" at bounding box center [578, 340] width 46 height 13
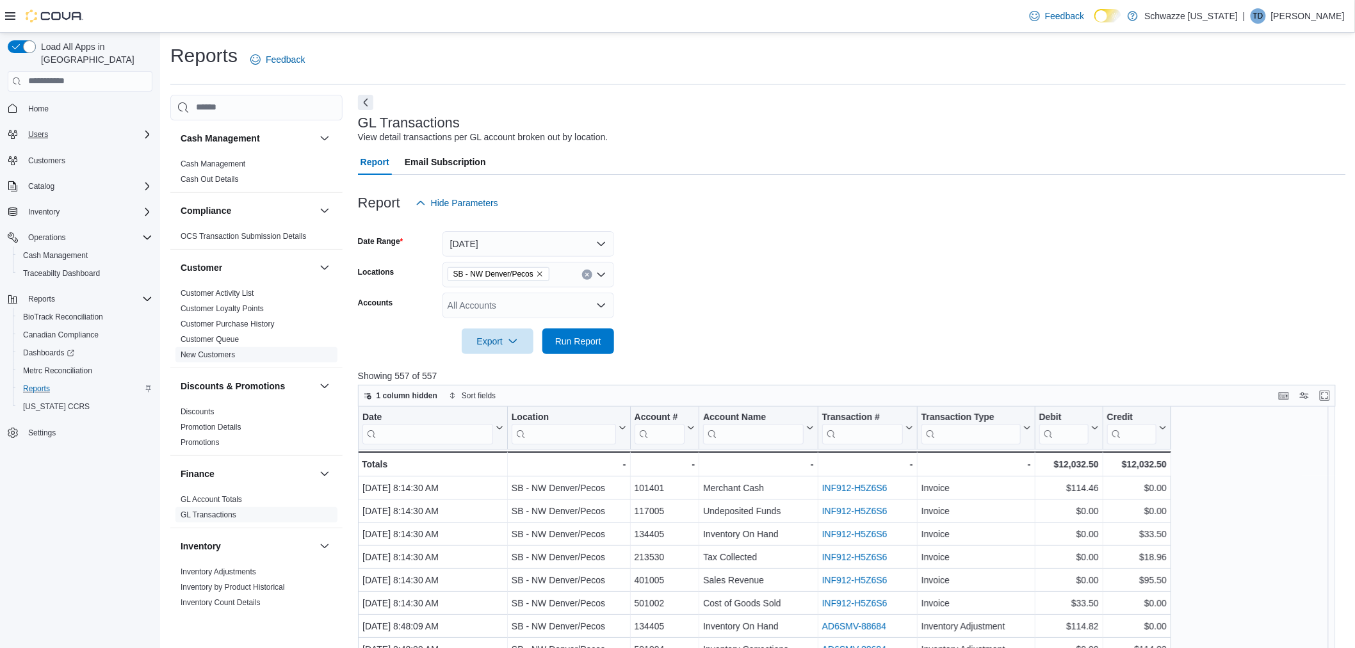
drag, startPoint x: 218, startPoint y: 353, endPoint x: 252, endPoint y: 352, distance: 34.0
click at [218, 353] on link "New Customers" at bounding box center [208, 354] width 54 height 9
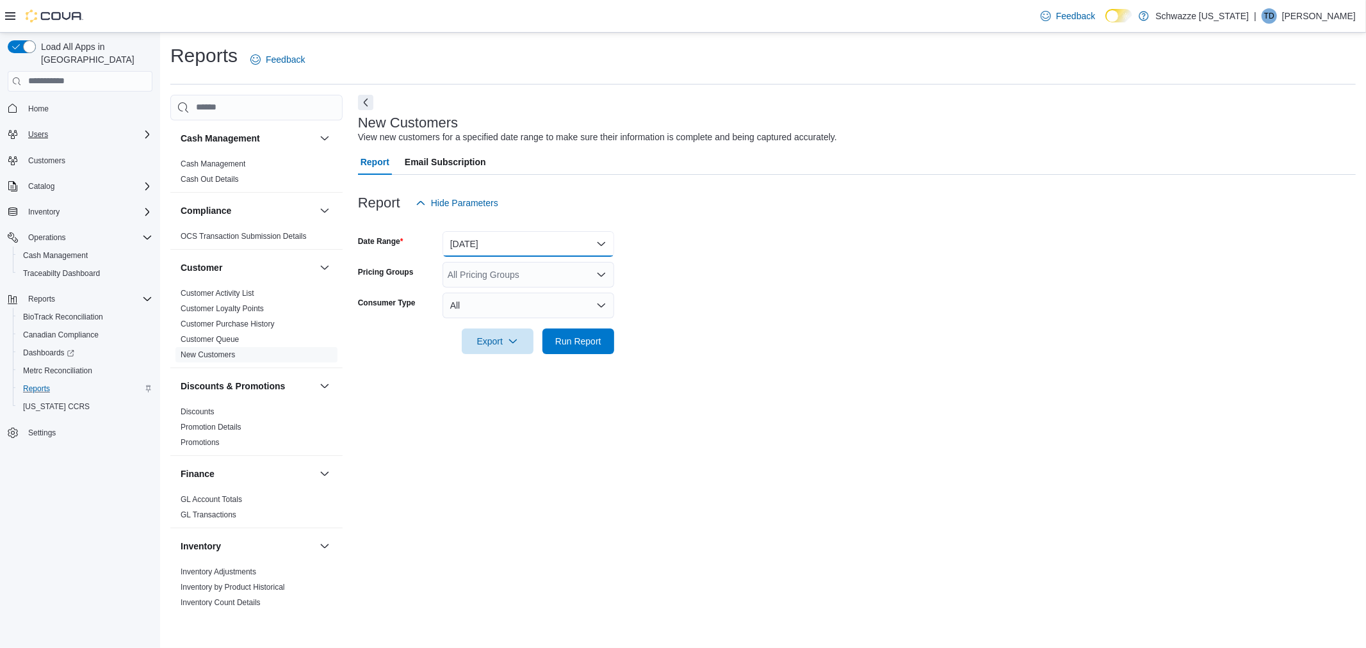
click at [505, 248] on button "[DATE]" at bounding box center [528, 244] width 172 height 26
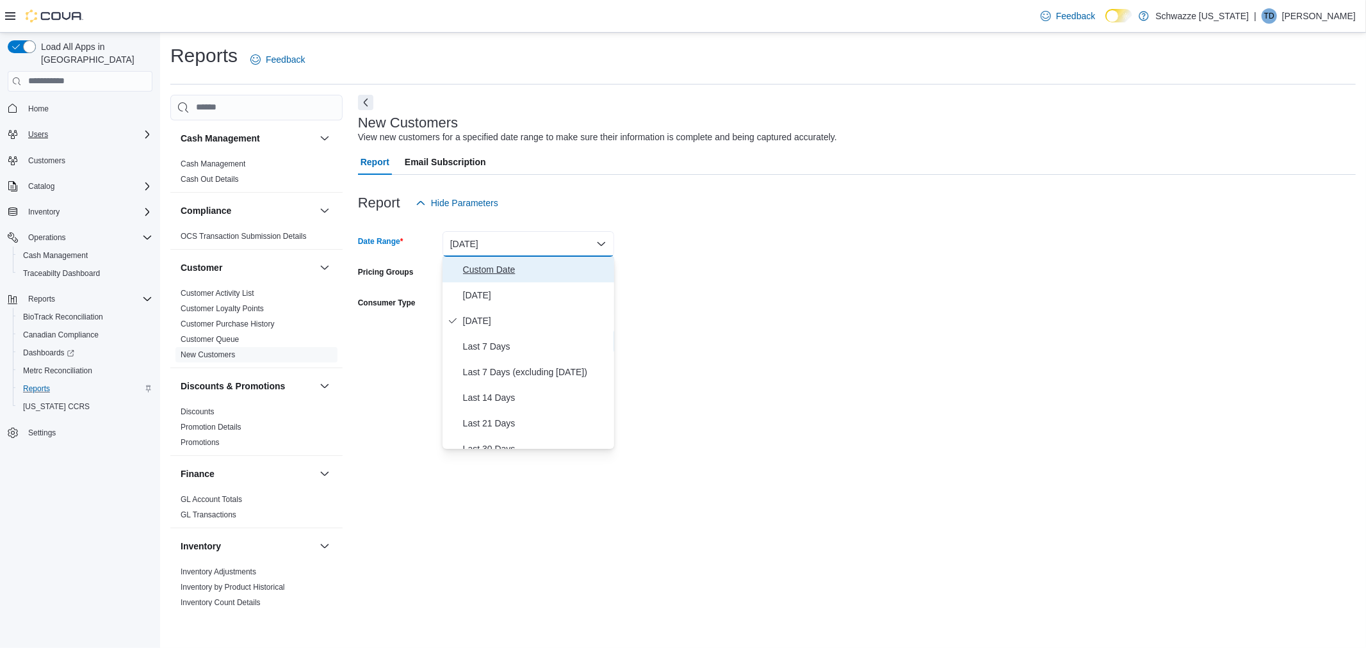
click at [496, 263] on span "Custom Date" at bounding box center [536, 269] width 146 height 15
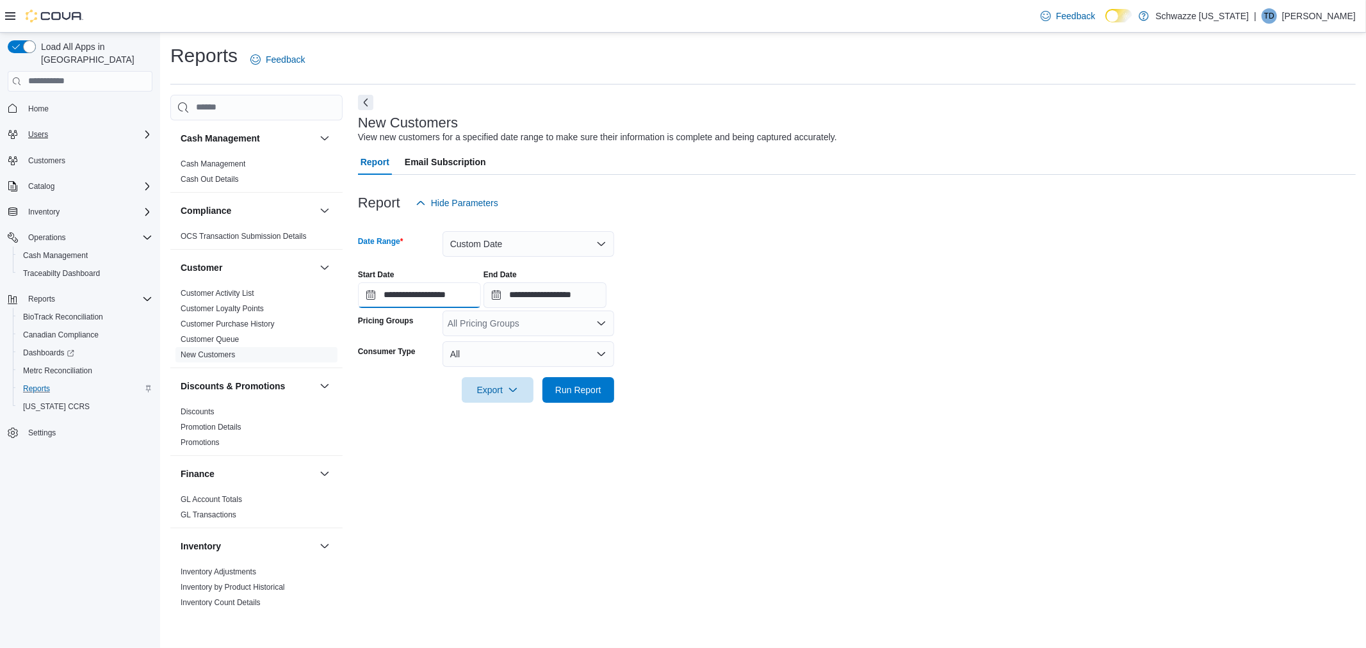
click at [368, 293] on input "**********" at bounding box center [419, 295] width 123 height 26
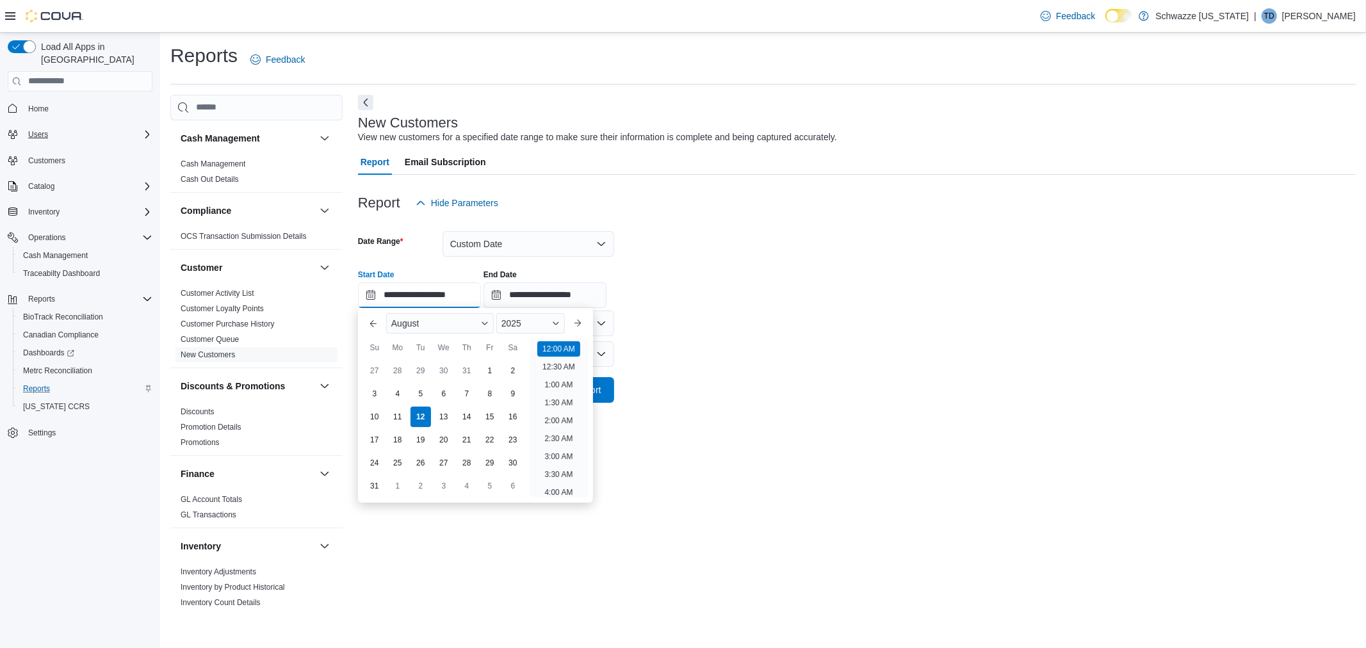
scroll to position [40, 0]
click at [427, 325] on div "August" at bounding box center [440, 323] width 108 height 20
click at [418, 417] on div "June" at bounding box center [440, 415] width 102 height 15
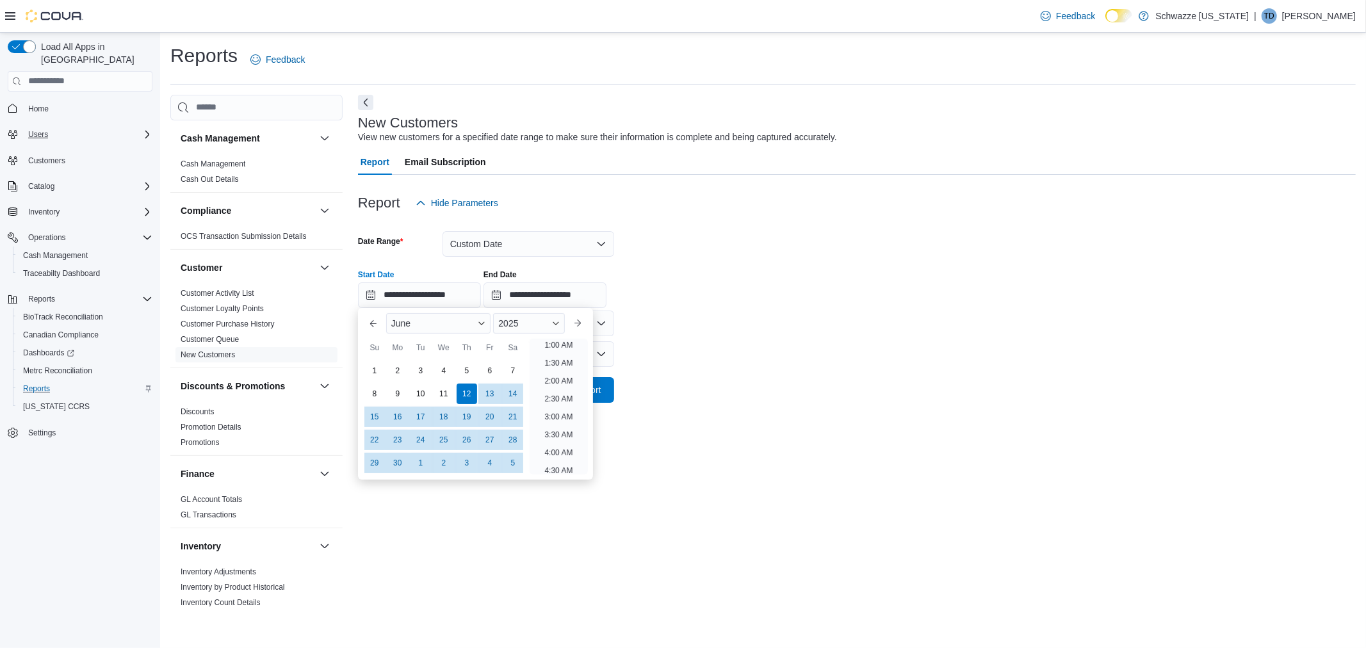
scroll to position [3, 0]
click at [377, 372] on div "1" at bounding box center [374, 370] width 22 height 22
type input "**********"
click at [690, 348] on form "**********" at bounding box center [857, 309] width 998 height 187
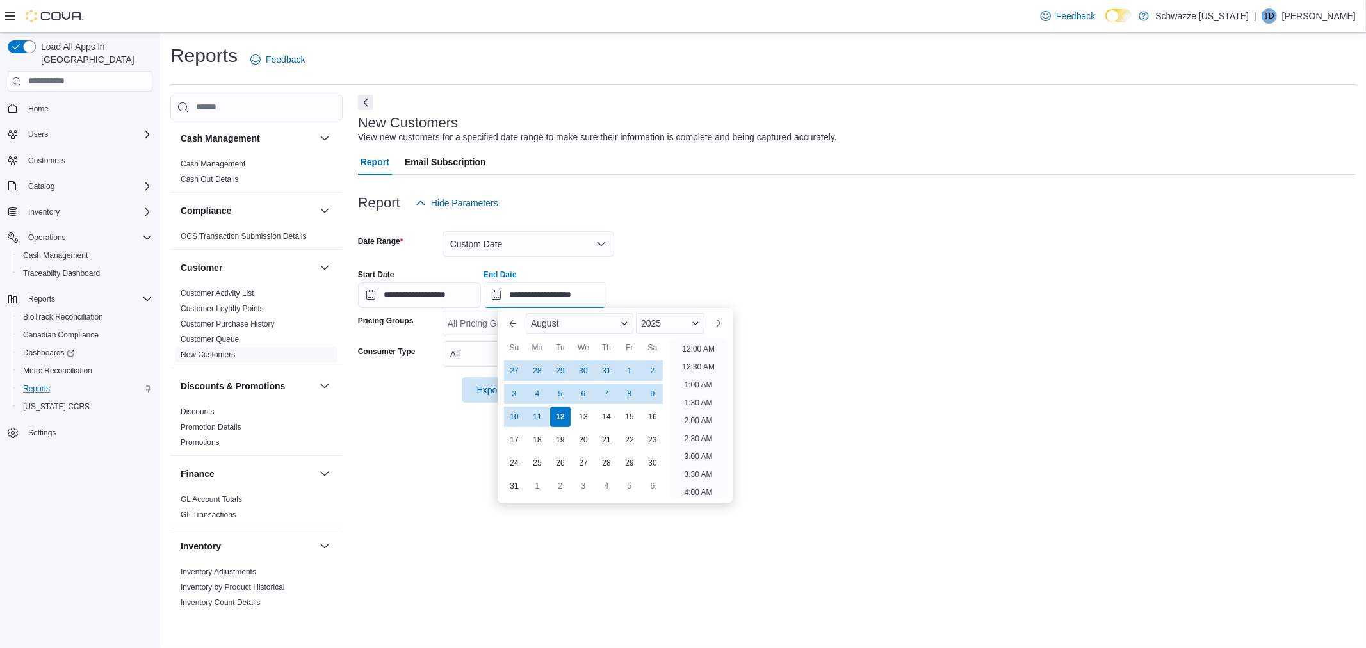
click at [565, 297] on input "**********" at bounding box center [544, 295] width 123 height 26
click at [610, 323] on div "August" at bounding box center [580, 323] width 108 height 20
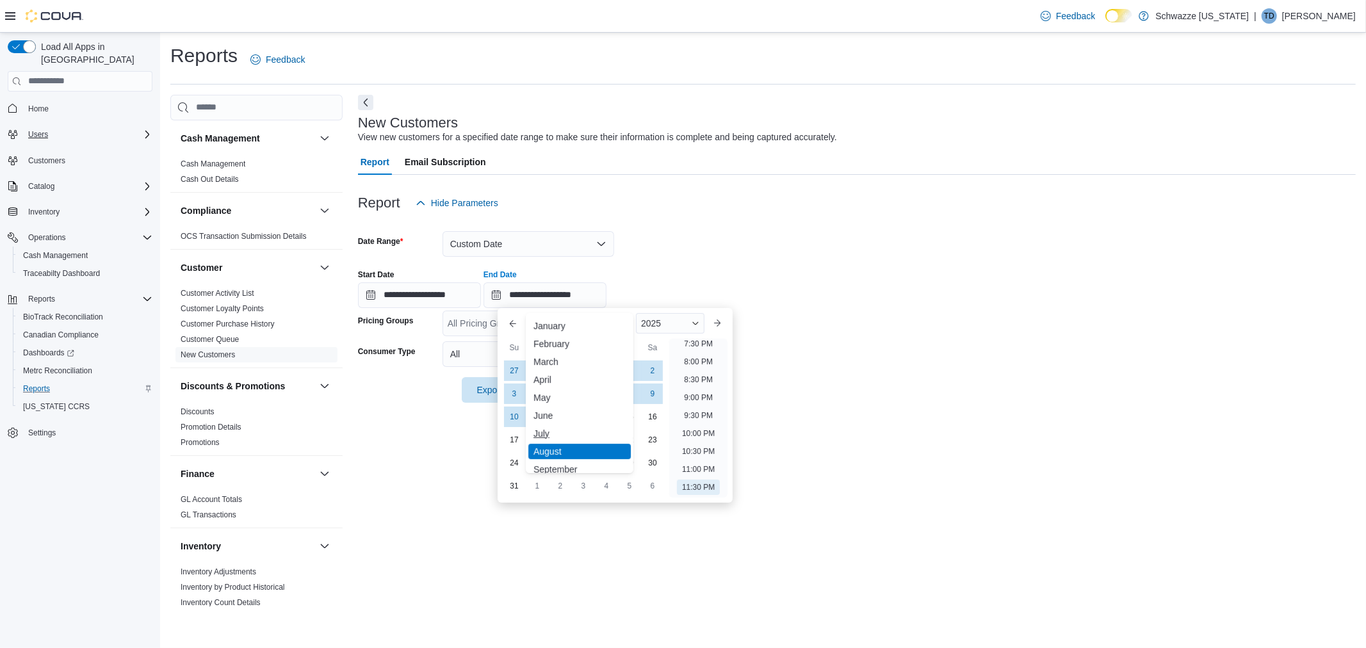
click at [567, 429] on div "July" at bounding box center [579, 433] width 102 height 15
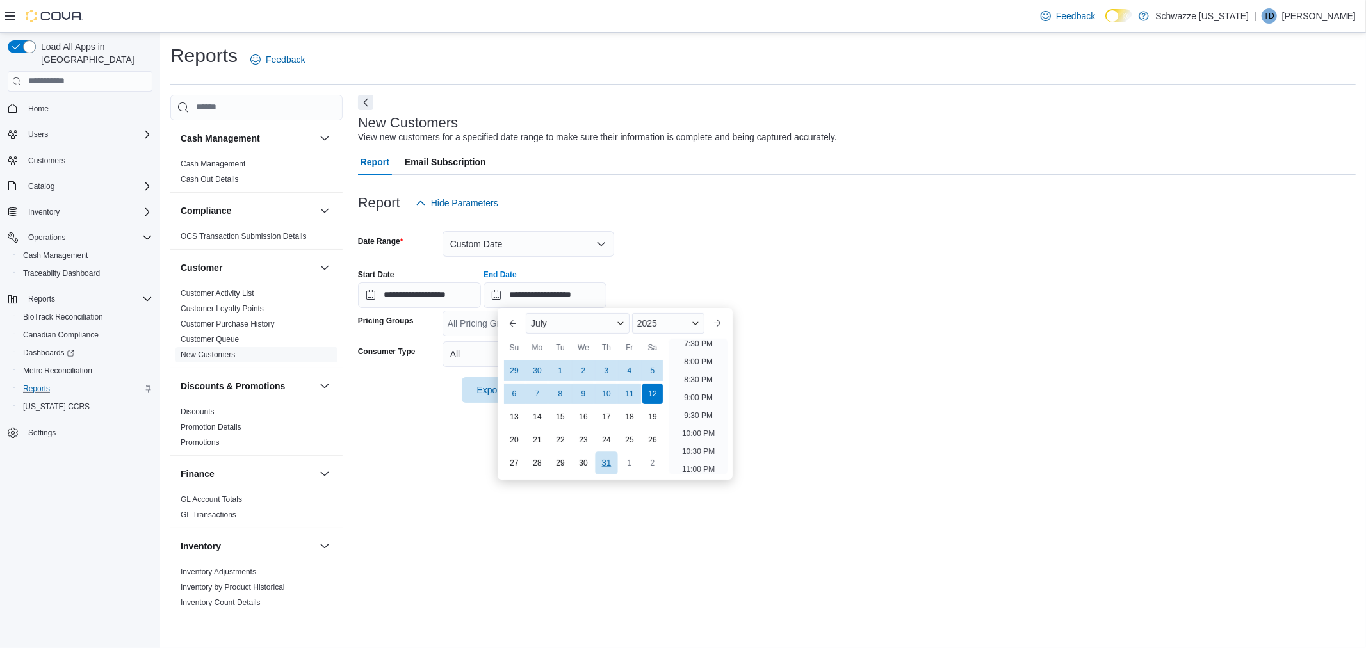
click at [609, 464] on div "31" at bounding box center [606, 462] width 22 height 22
type input "**********"
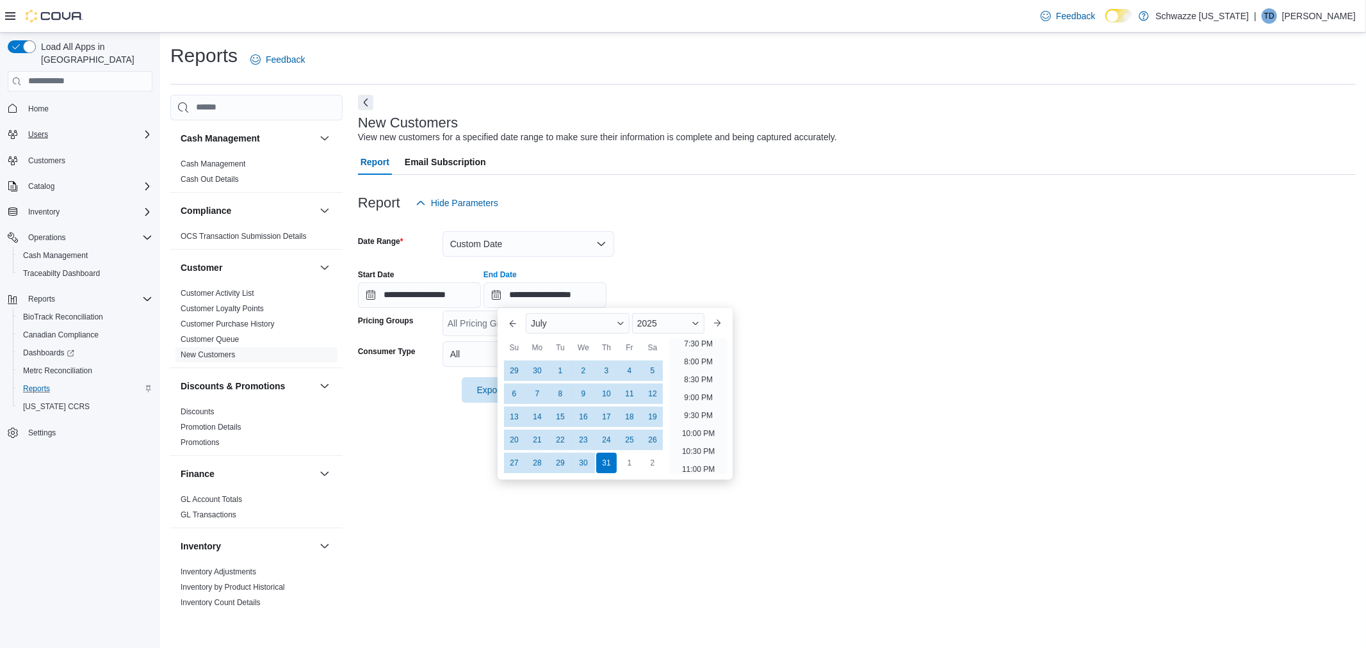
click at [847, 355] on form "**********" at bounding box center [857, 309] width 998 height 187
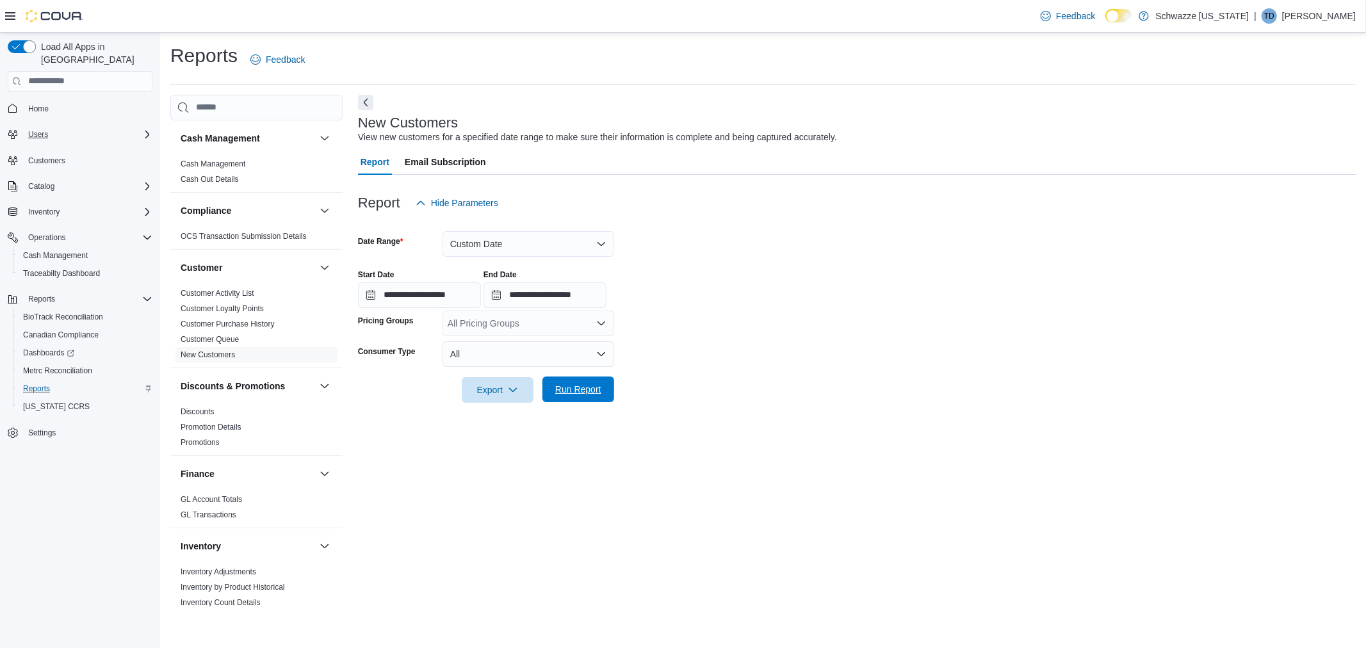
click at [587, 388] on span "Run Report" at bounding box center [578, 389] width 46 height 13
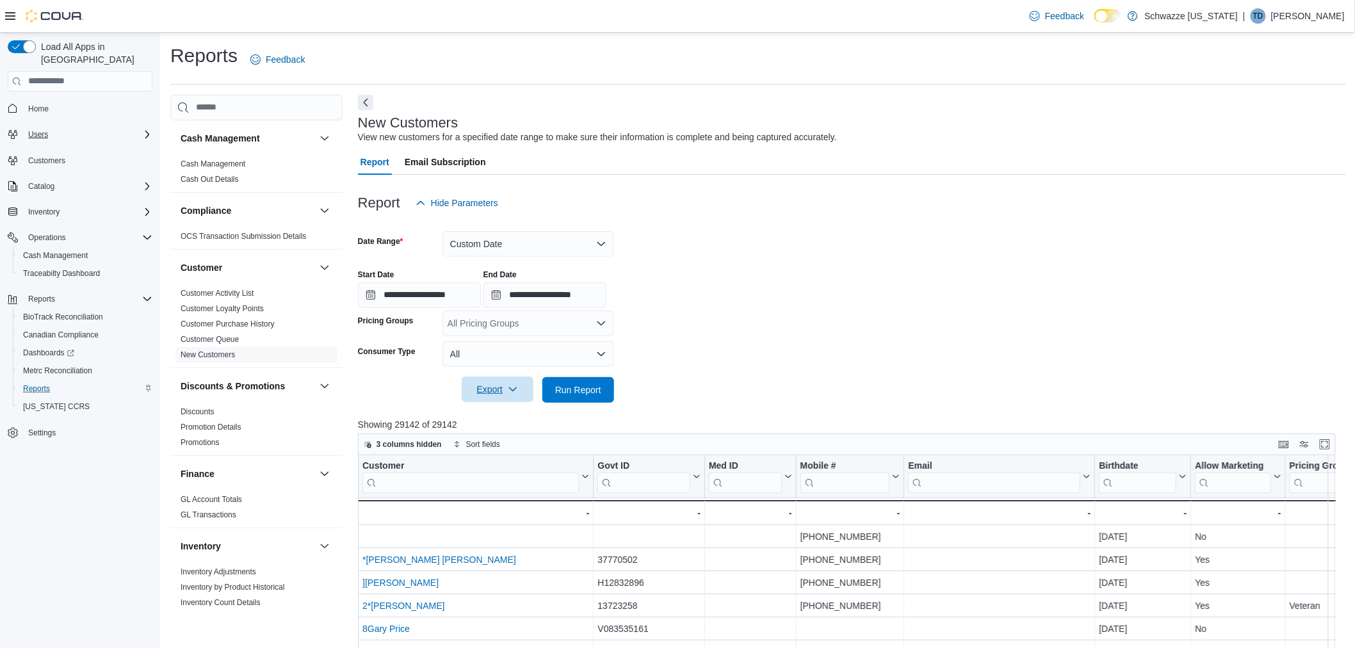
click at [503, 388] on span "Export" at bounding box center [497, 390] width 56 height 26
click at [507, 409] on button "Export to Excel" at bounding box center [499, 415] width 73 height 26
click at [507, 403] on div at bounding box center [852, 410] width 988 height 15
click at [505, 387] on span "Export" at bounding box center [497, 390] width 56 height 26
click at [503, 414] on span "Export to Excel" at bounding box center [500, 415] width 58 height 10
